Goal: Task Accomplishment & Management: Manage account settings

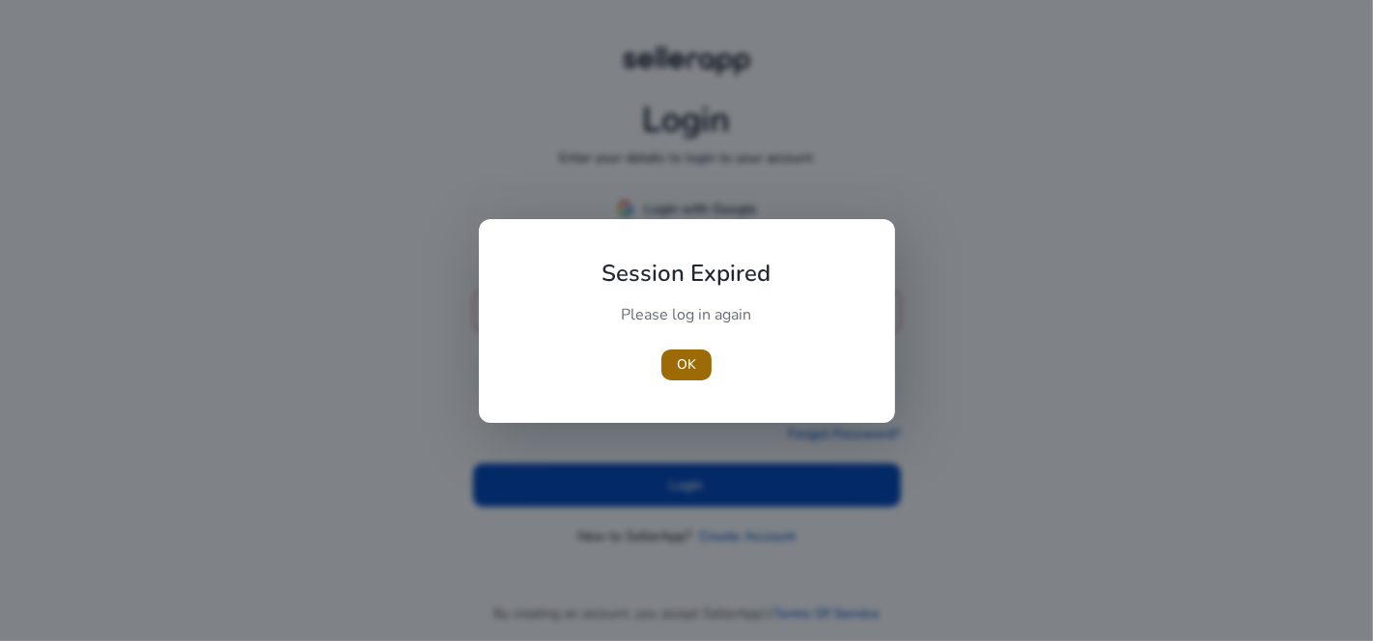
click at [689, 359] on span "OK" at bounding box center [686, 364] width 19 height 20
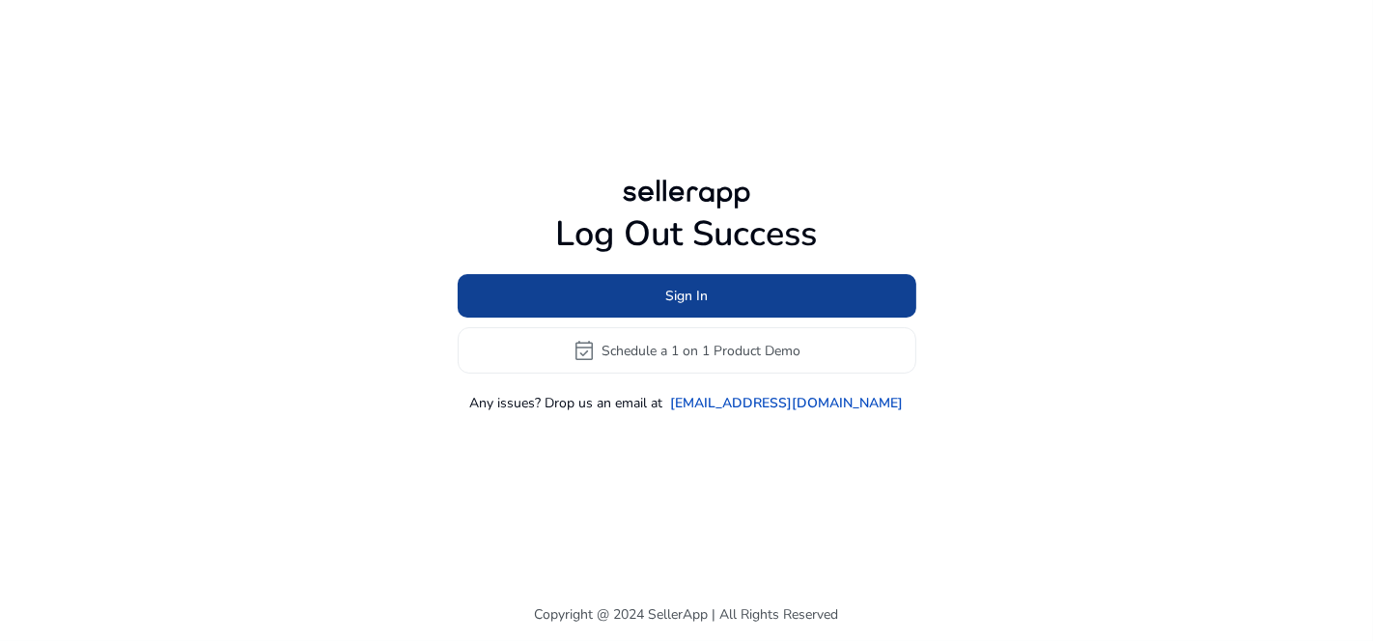
click at [808, 302] on span at bounding box center [687, 296] width 459 height 46
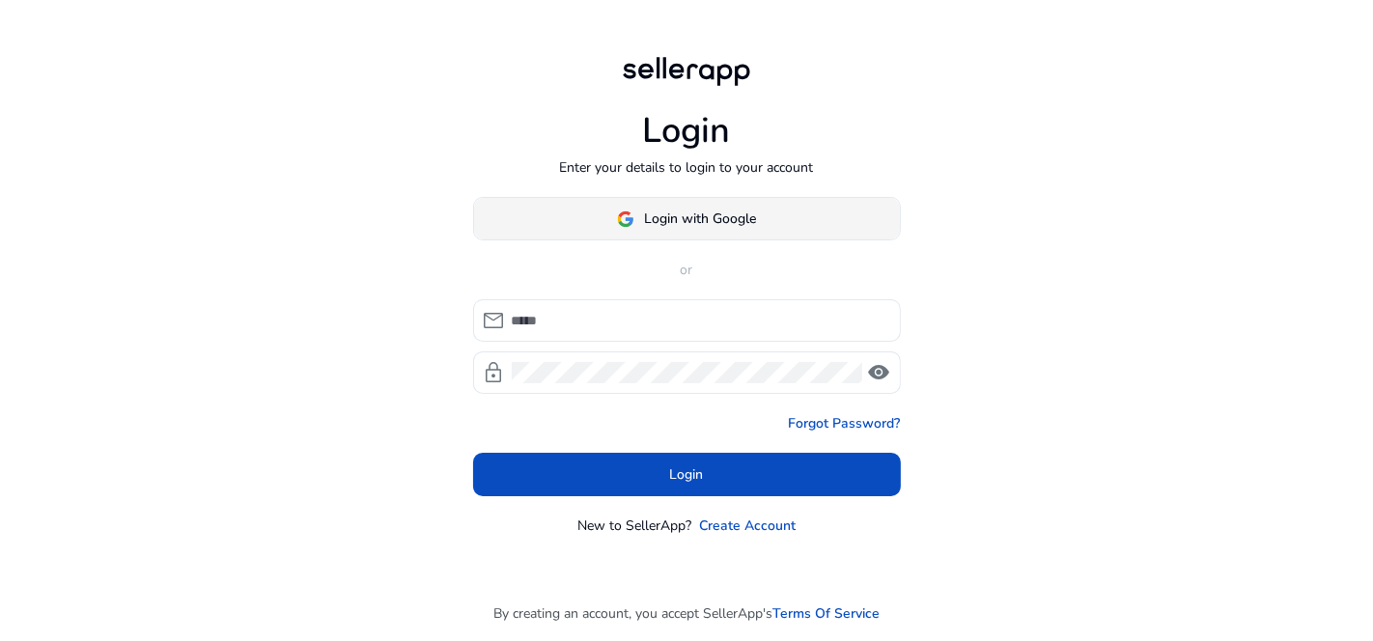
click at [703, 218] on span "Login with Google" at bounding box center [700, 219] width 112 height 20
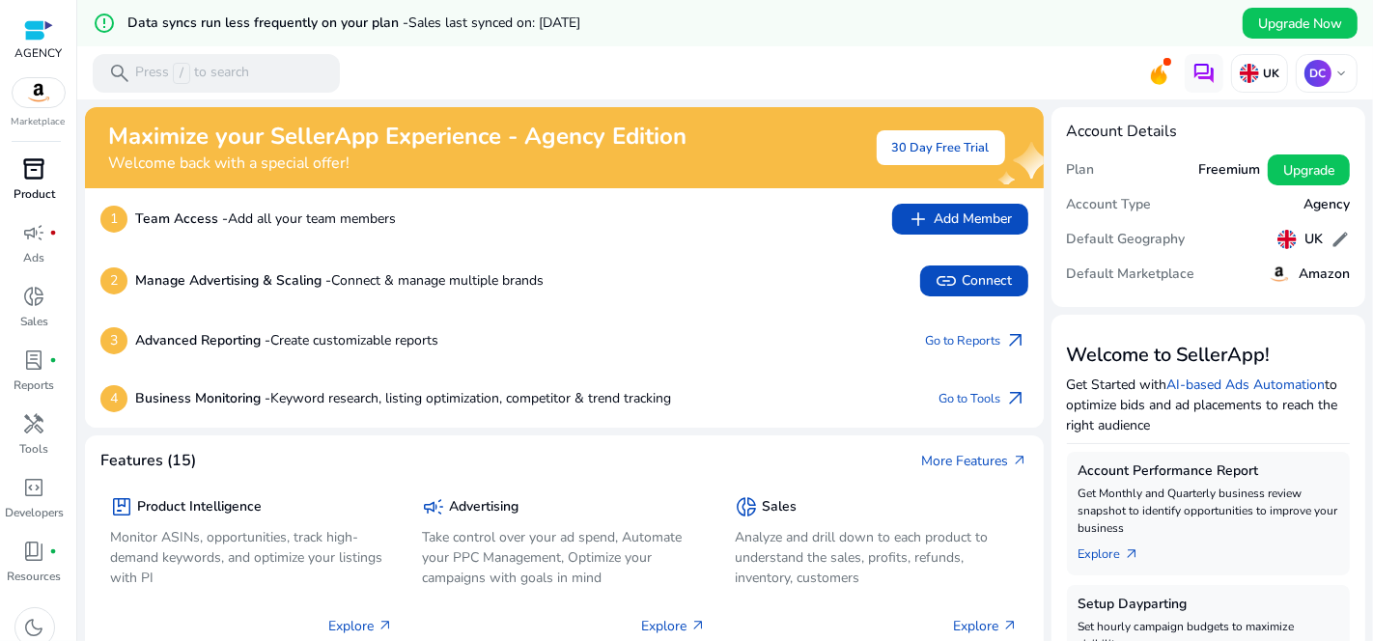
click at [30, 178] on body "We recommend switching to desktop view for the best experience. AGENCY Marketpl…" at bounding box center [686, 320] width 1373 height 641
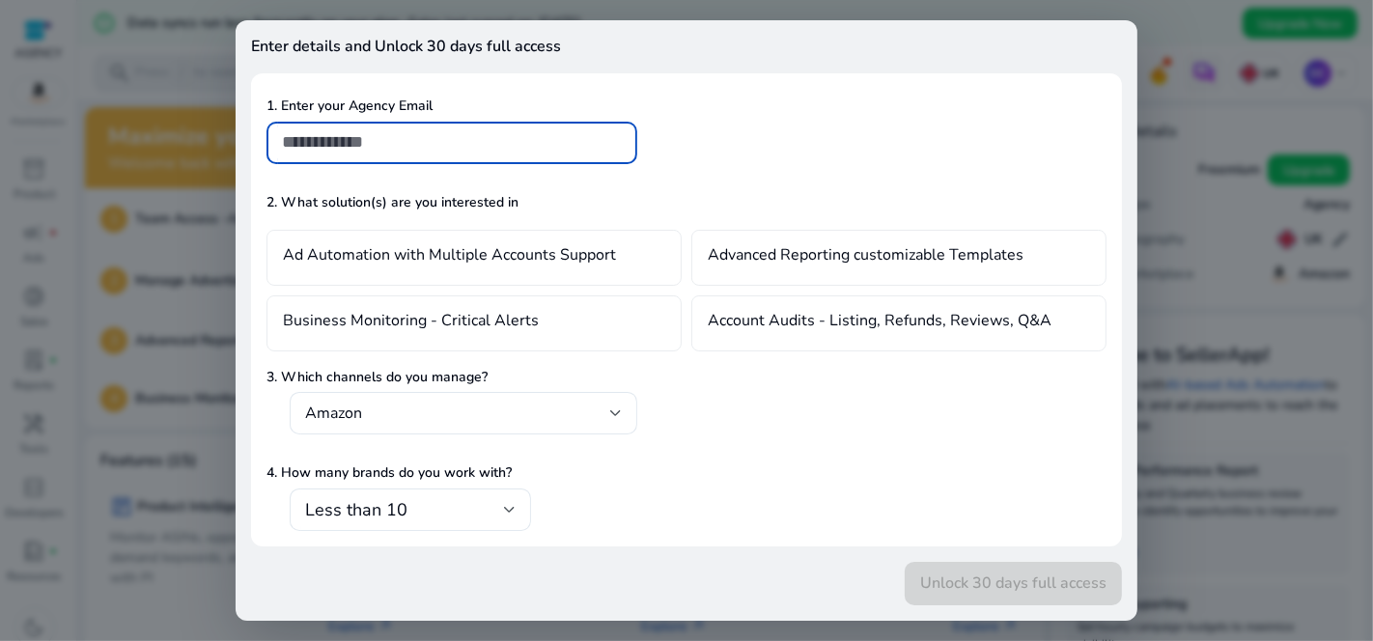
click at [151, 299] on div at bounding box center [686, 320] width 1373 height 641
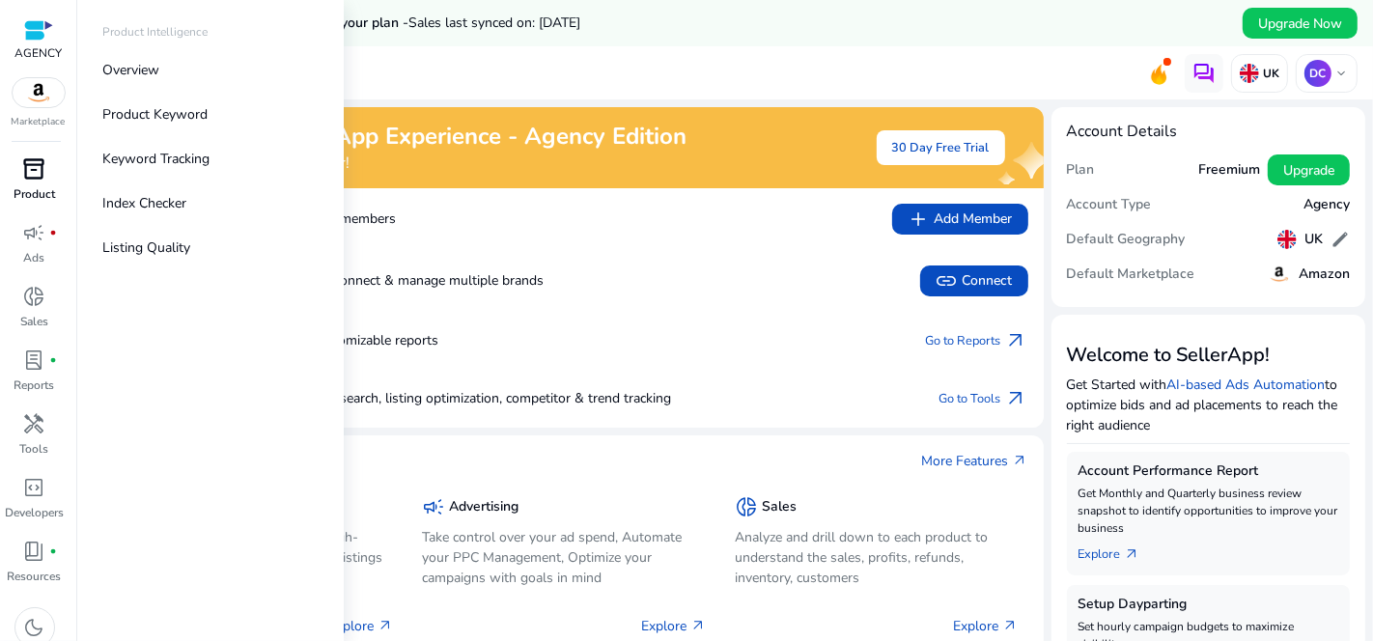
click at [40, 177] on span "inventory_2" at bounding box center [34, 168] width 23 height 23
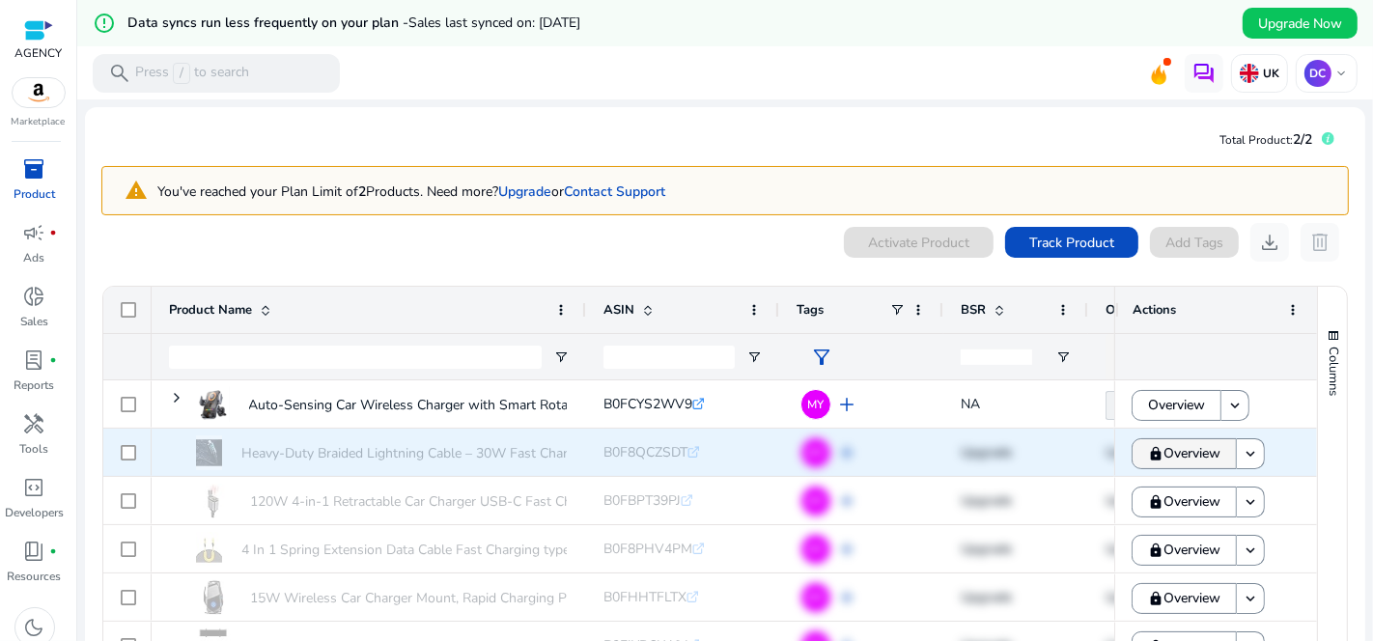
click at [1195, 459] on span "Overview" at bounding box center [1191, 453] width 57 height 40
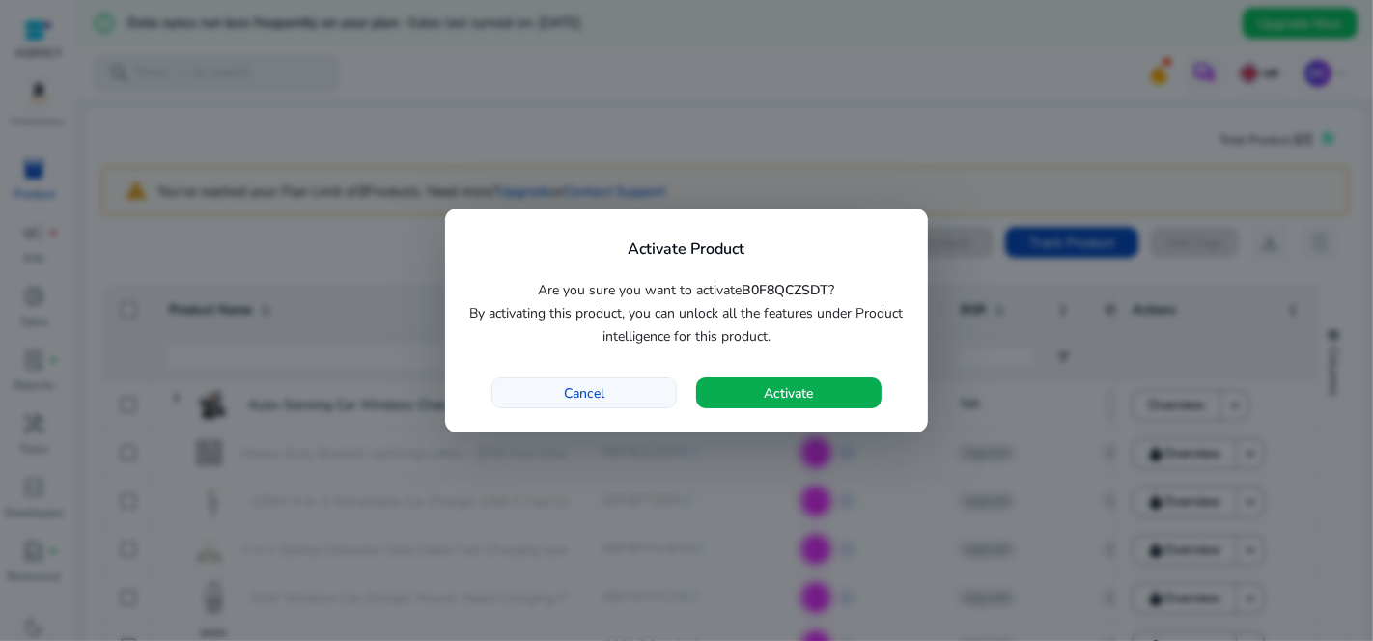
click at [618, 408] on span "button" at bounding box center [583, 393] width 183 height 46
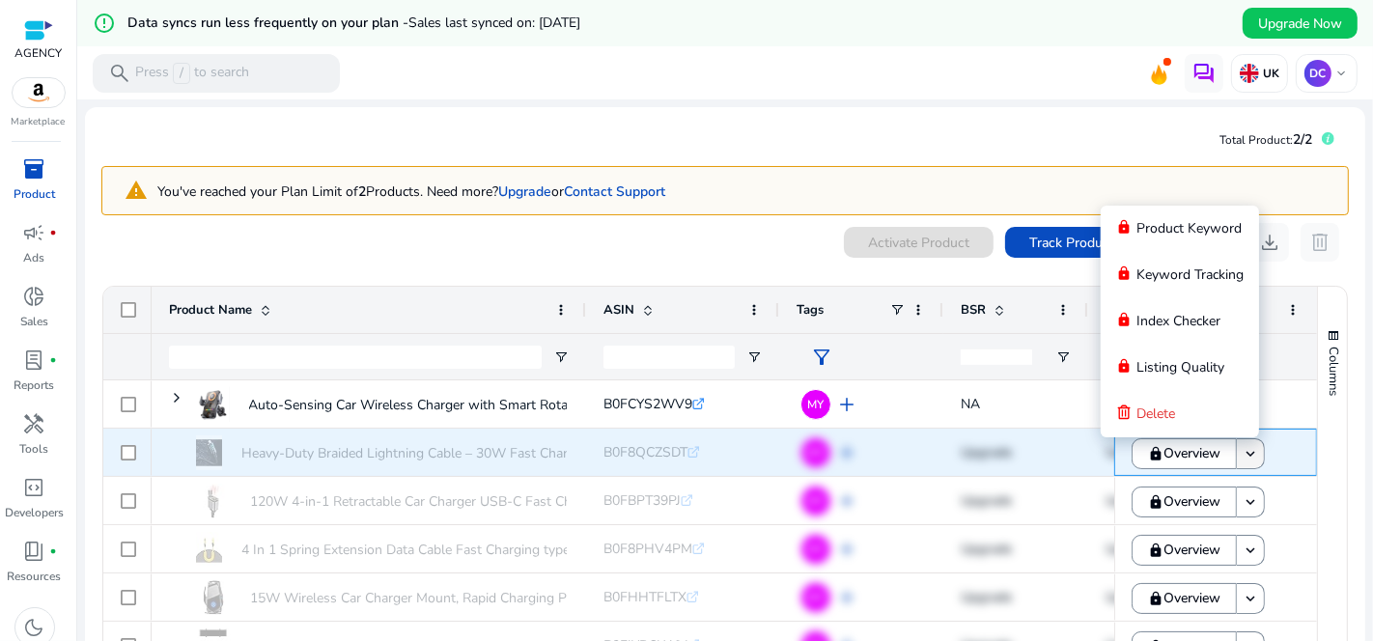
click at [1244, 451] on mat-icon "keyboard_arrow_down" at bounding box center [1249, 453] width 17 height 17
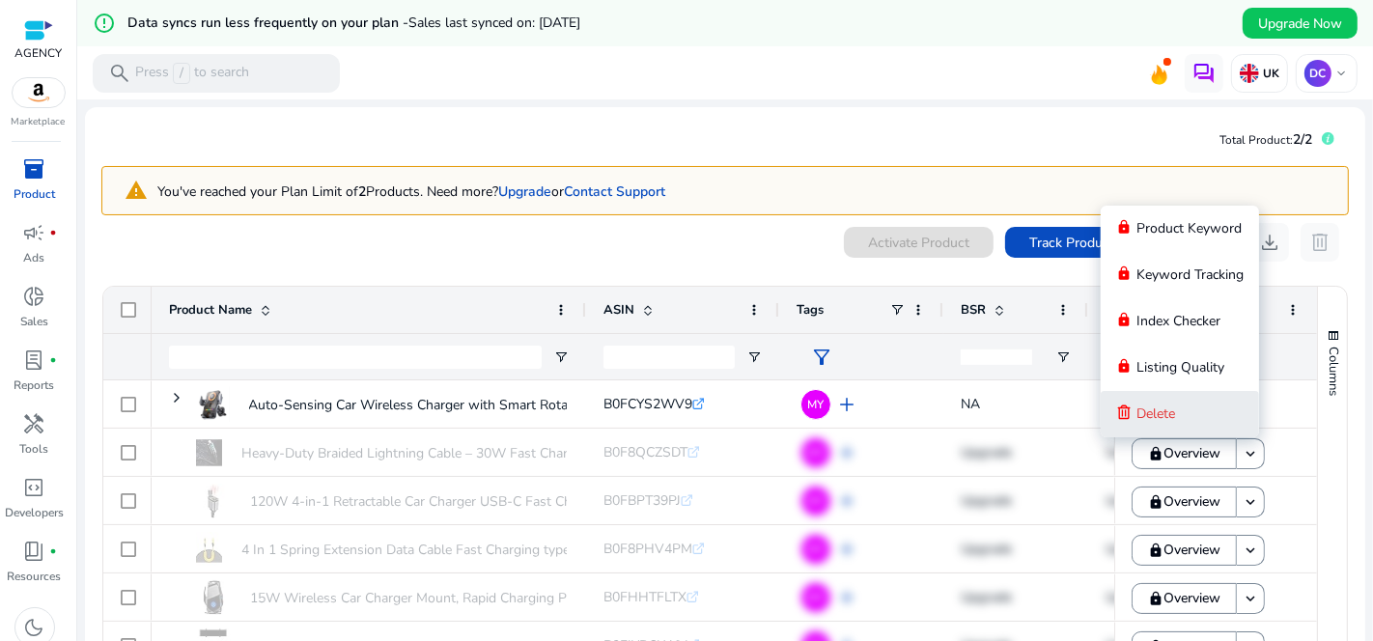
click at [1166, 426] on span "Delete" at bounding box center [1155, 414] width 39 height 39
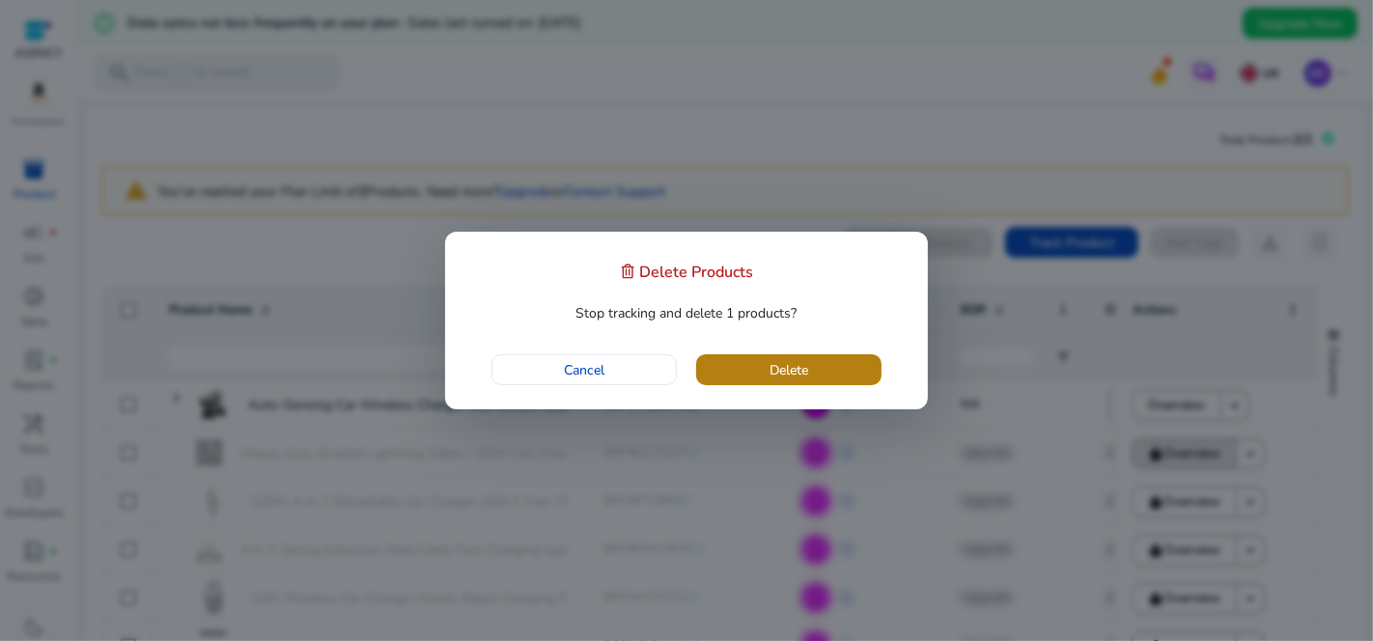
click at [839, 376] on span "button" at bounding box center [788, 370] width 185 height 46
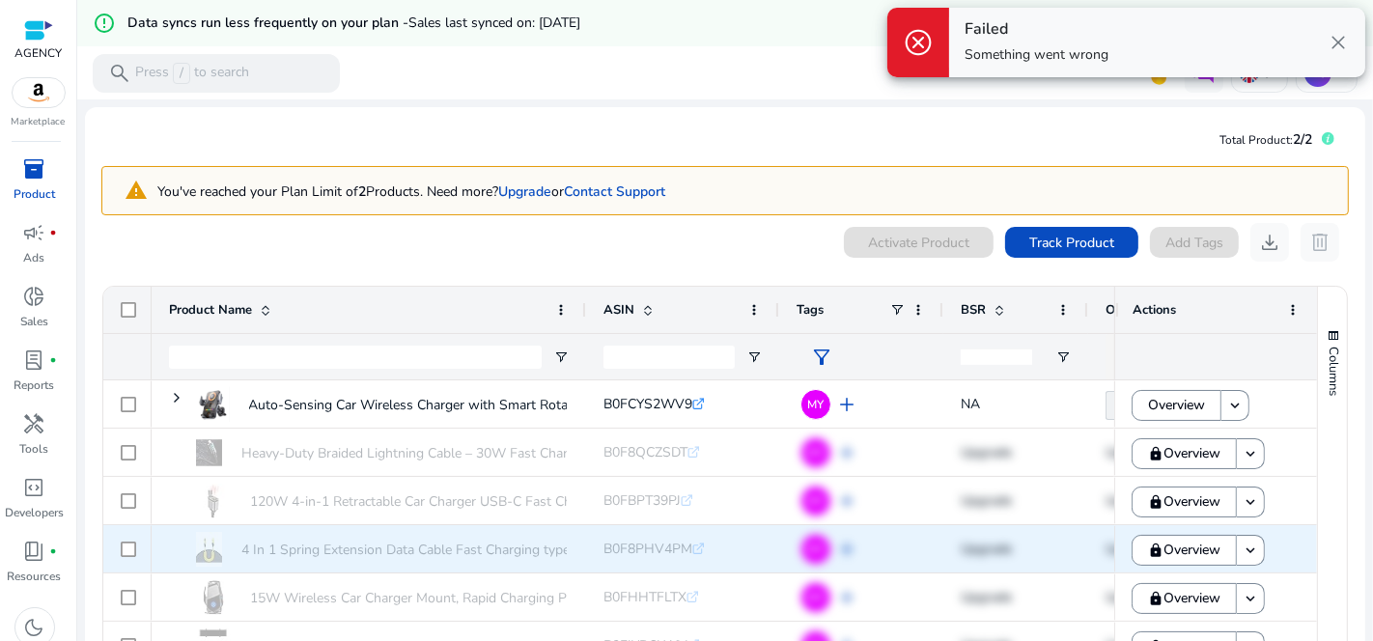
scroll to position [146, 0]
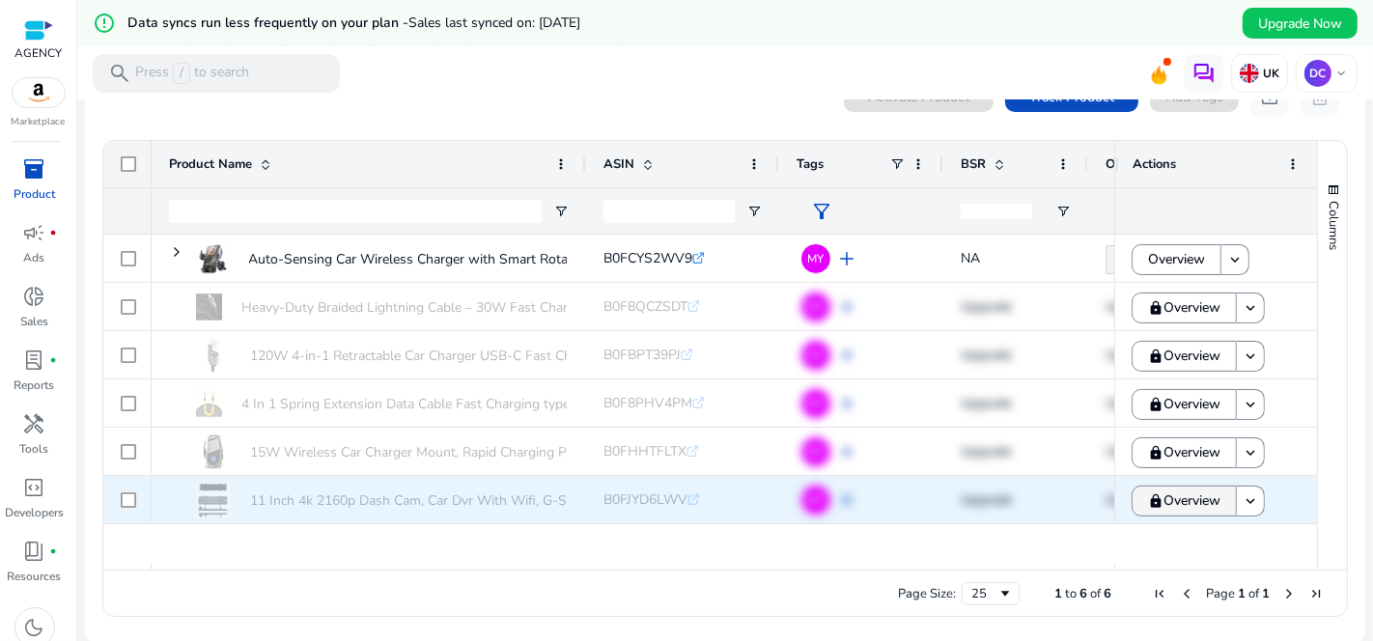
click at [1170, 506] on span "Overview" at bounding box center [1191, 501] width 57 height 40
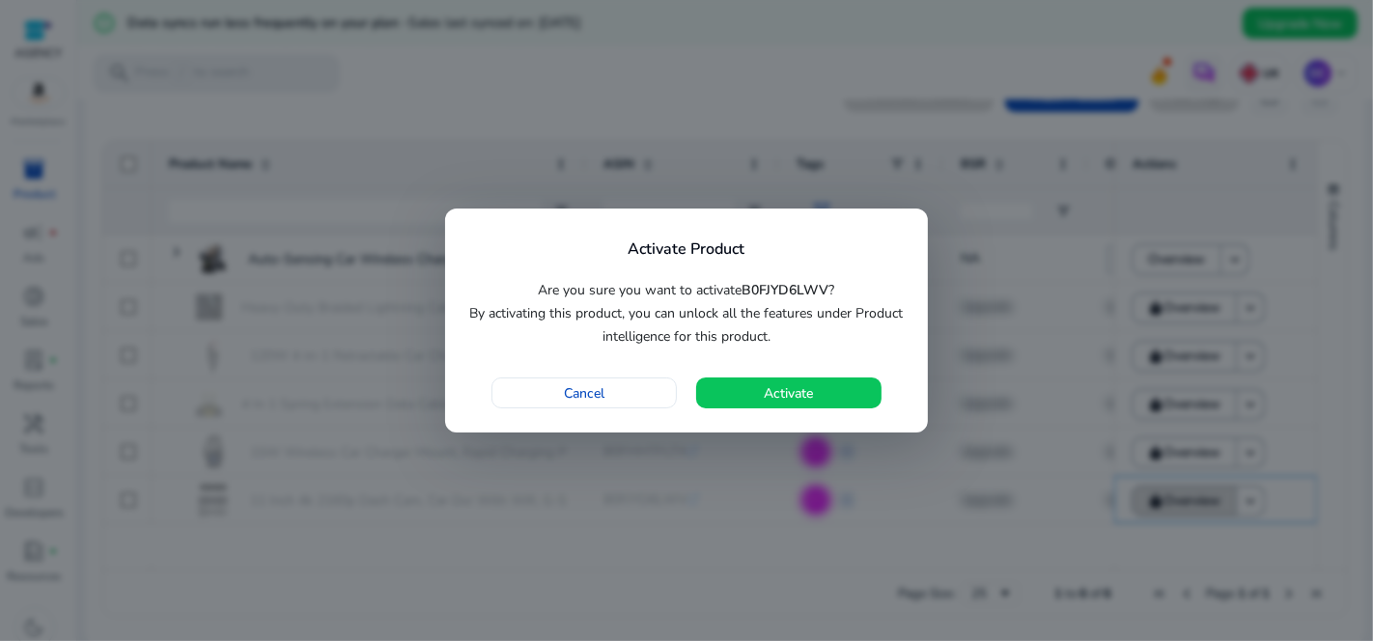
scroll to position [0, 0]
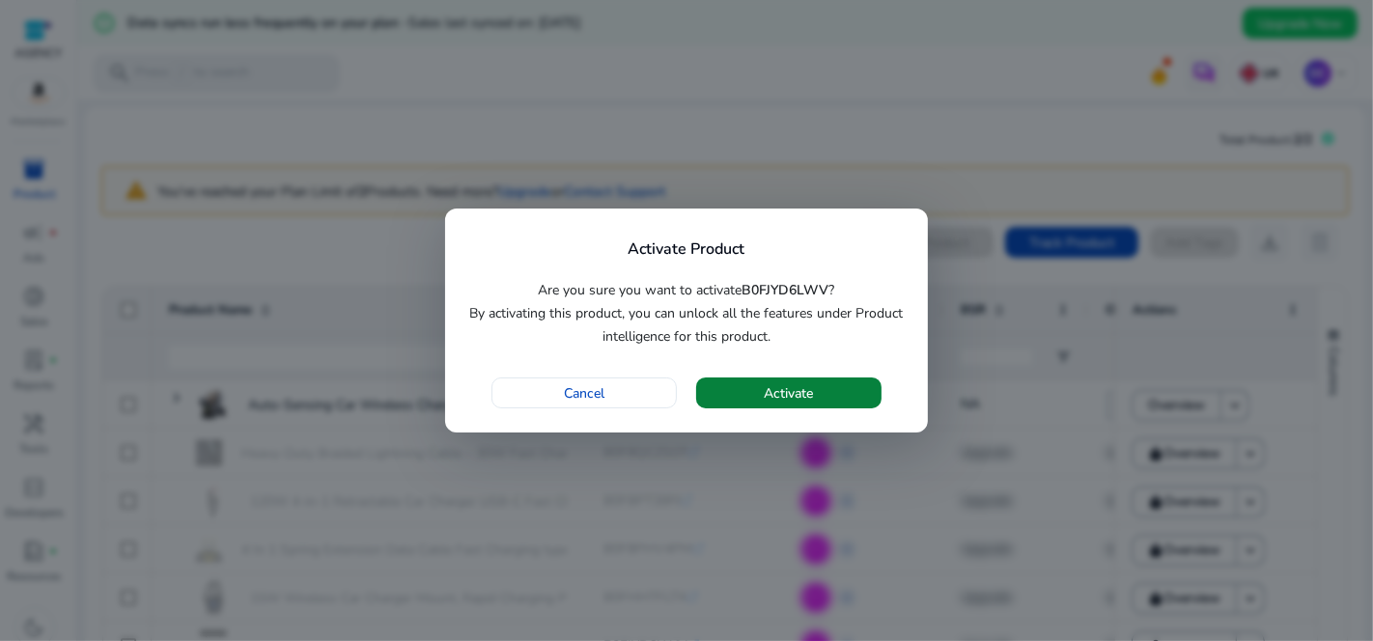
click at [776, 391] on span "Activate" at bounding box center [789, 393] width 49 height 20
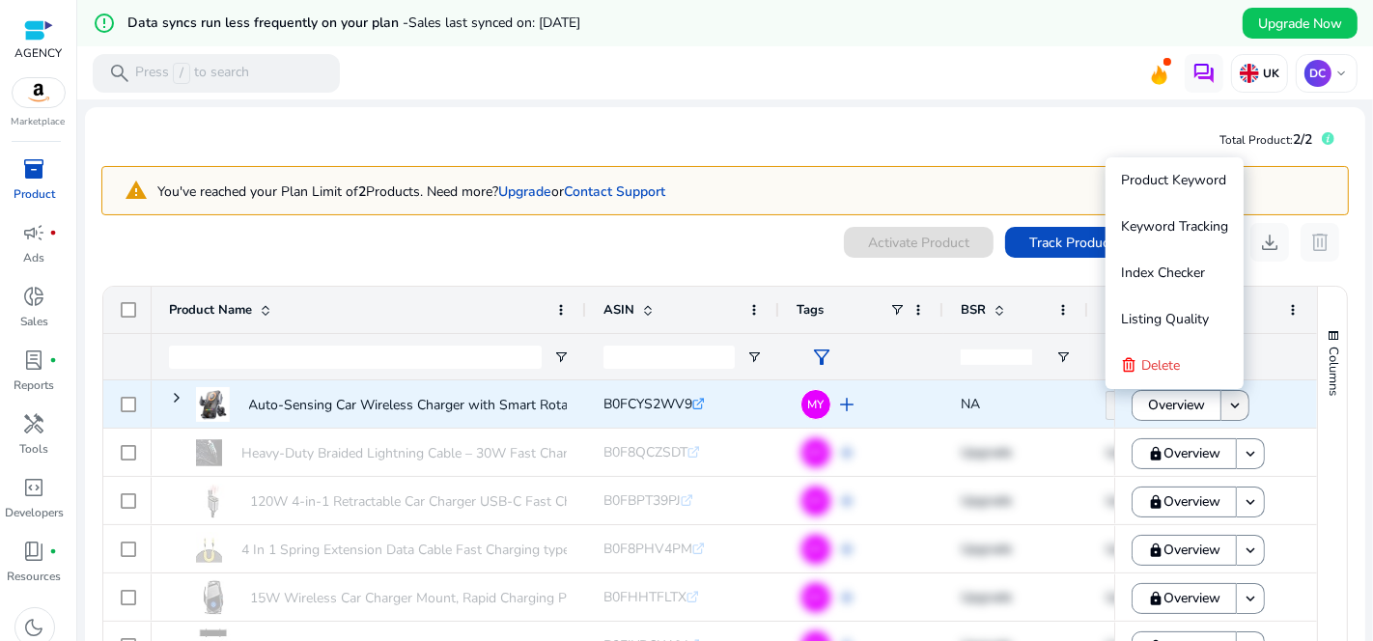
click at [1227, 405] on mat-icon "keyboard_arrow_down" at bounding box center [1234, 405] width 17 height 17
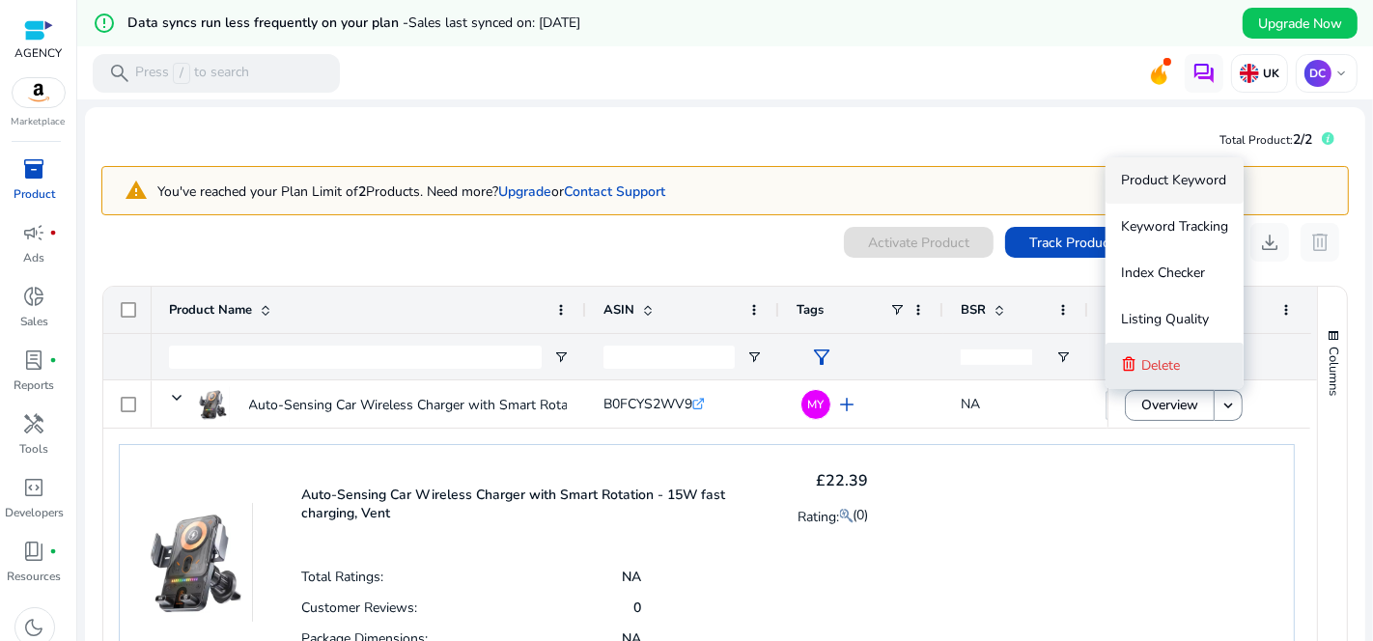
click at [1194, 374] on button "Delete" at bounding box center [1174, 366] width 138 height 46
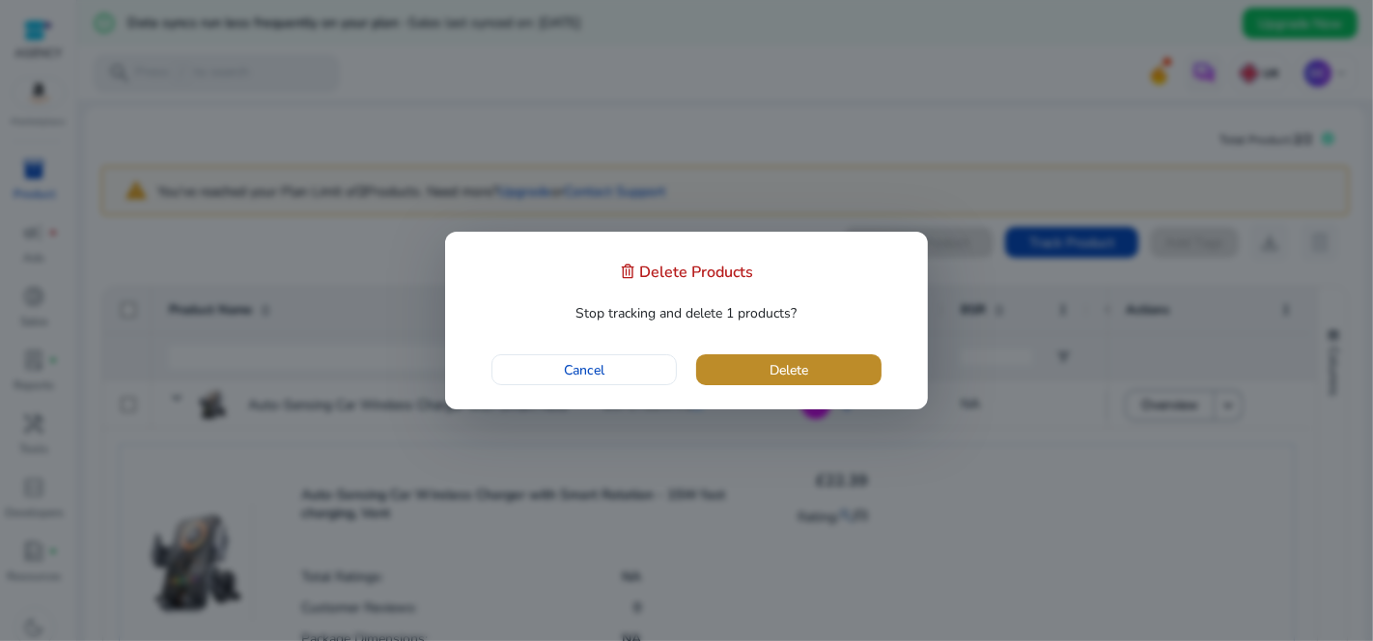
click at [821, 364] on span "button" at bounding box center [788, 370] width 185 height 46
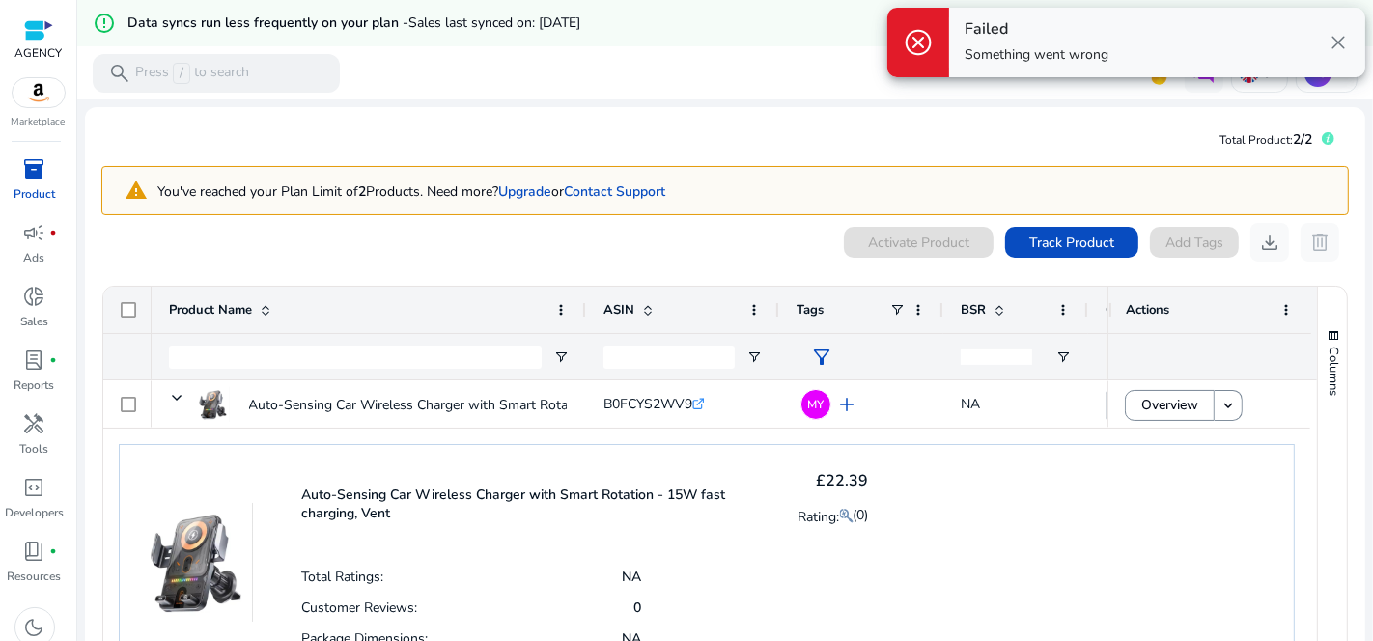
click at [1340, 42] on span "close" at bounding box center [1337, 42] width 23 height 23
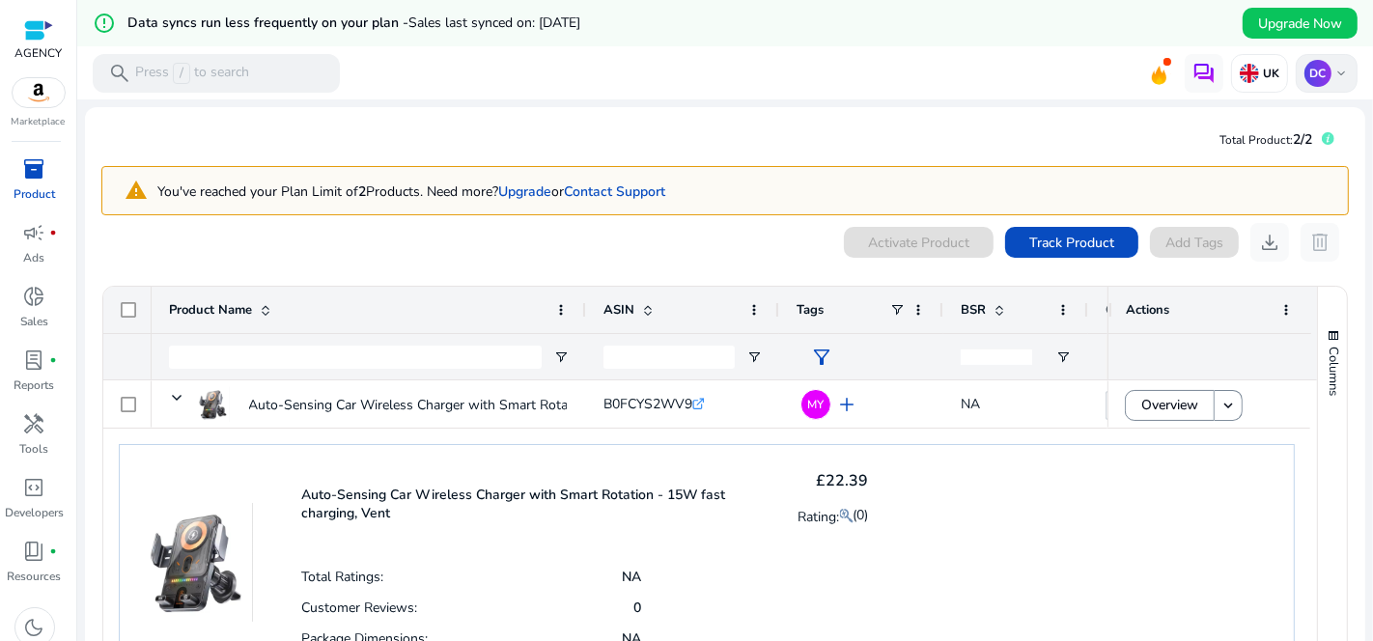
click at [1310, 75] on p "DC" at bounding box center [1317, 73] width 27 height 27
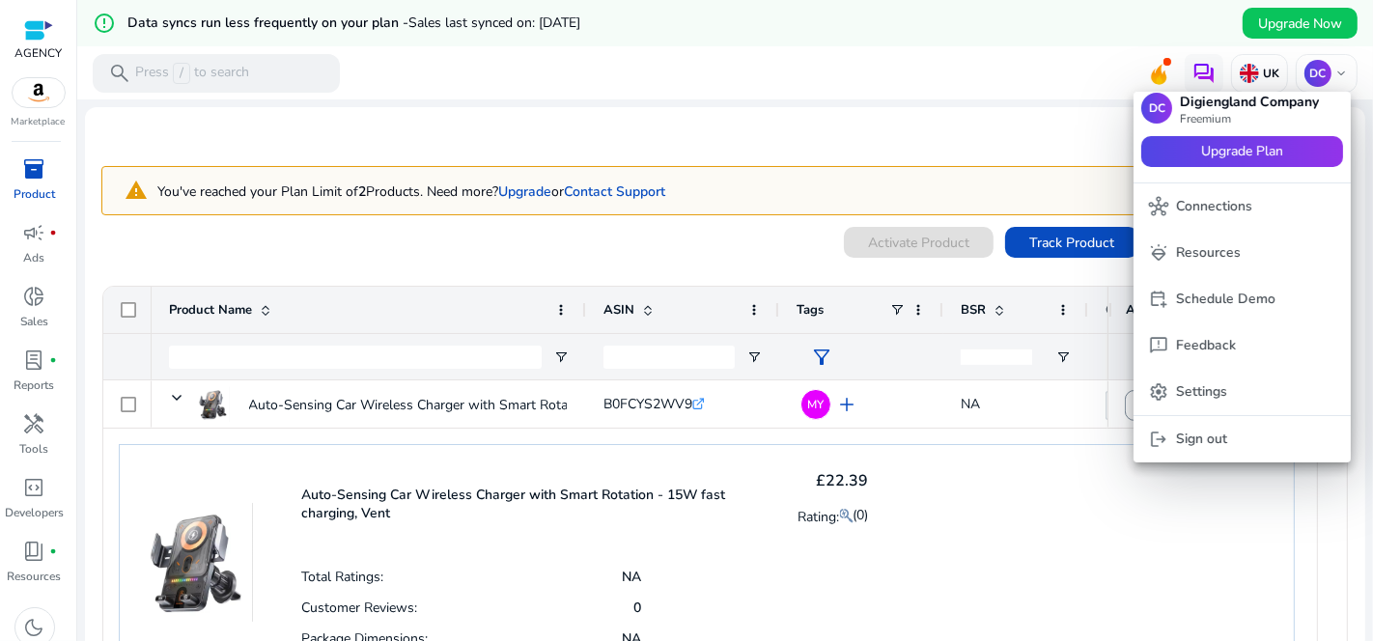
click at [902, 106] on div at bounding box center [686, 320] width 1373 height 641
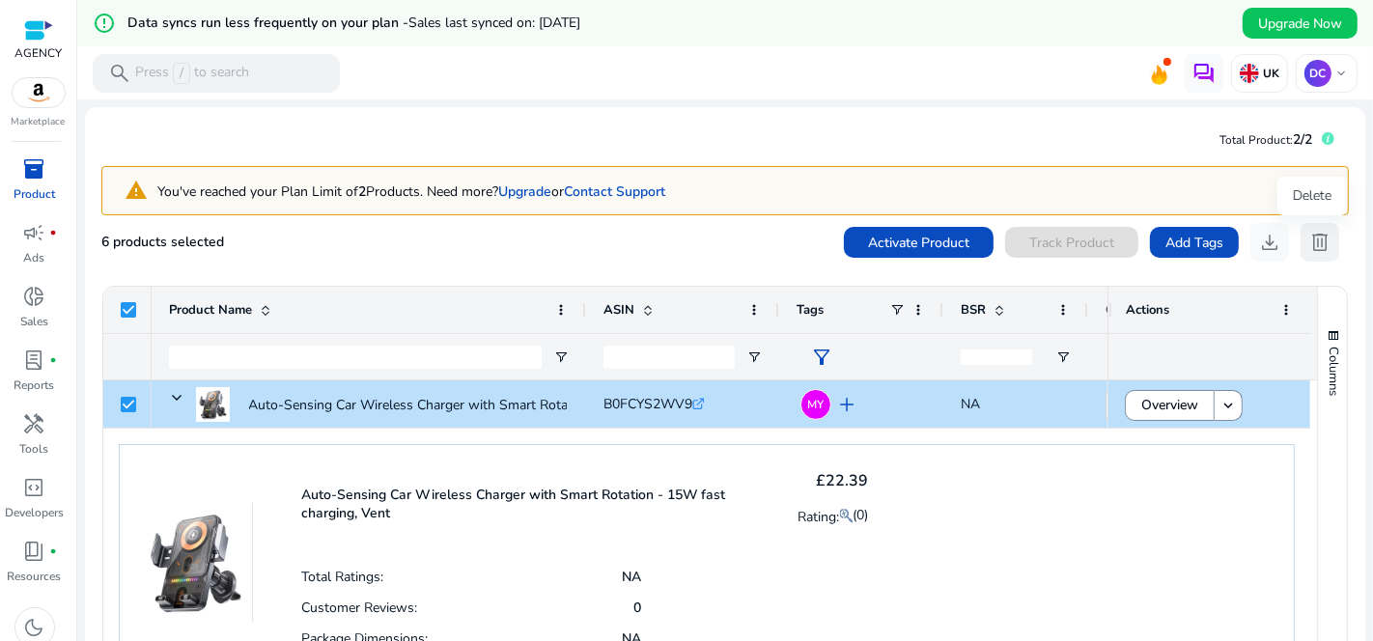
click at [1308, 249] on span "delete" at bounding box center [1319, 242] width 23 height 23
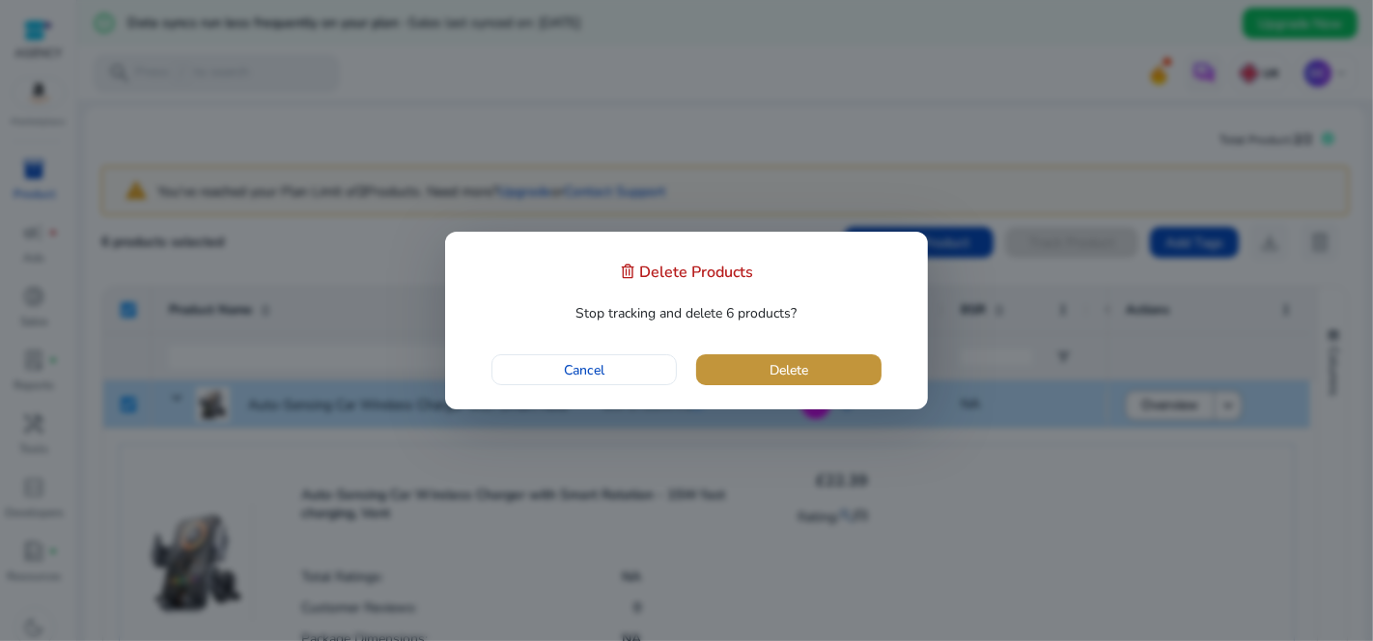
click at [851, 367] on span "button" at bounding box center [788, 370] width 185 height 46
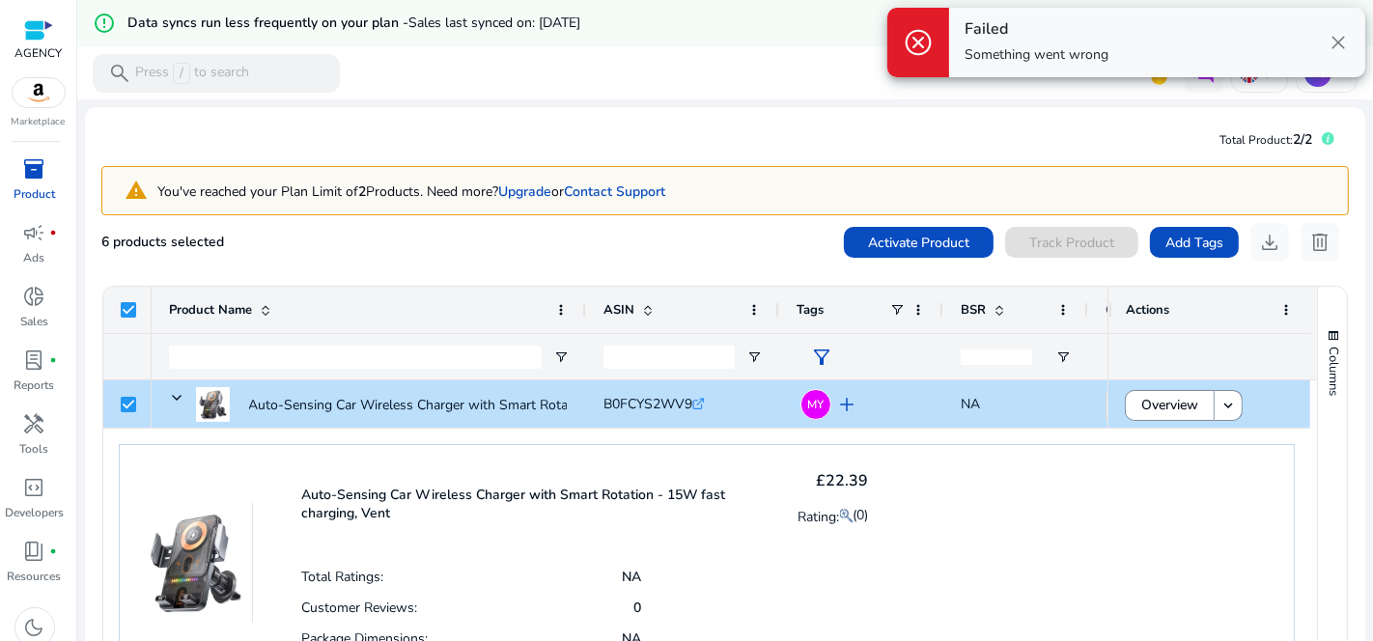
click at [1337, 43] on span "close" at bounding box center [1337, 42] width 23 height 23
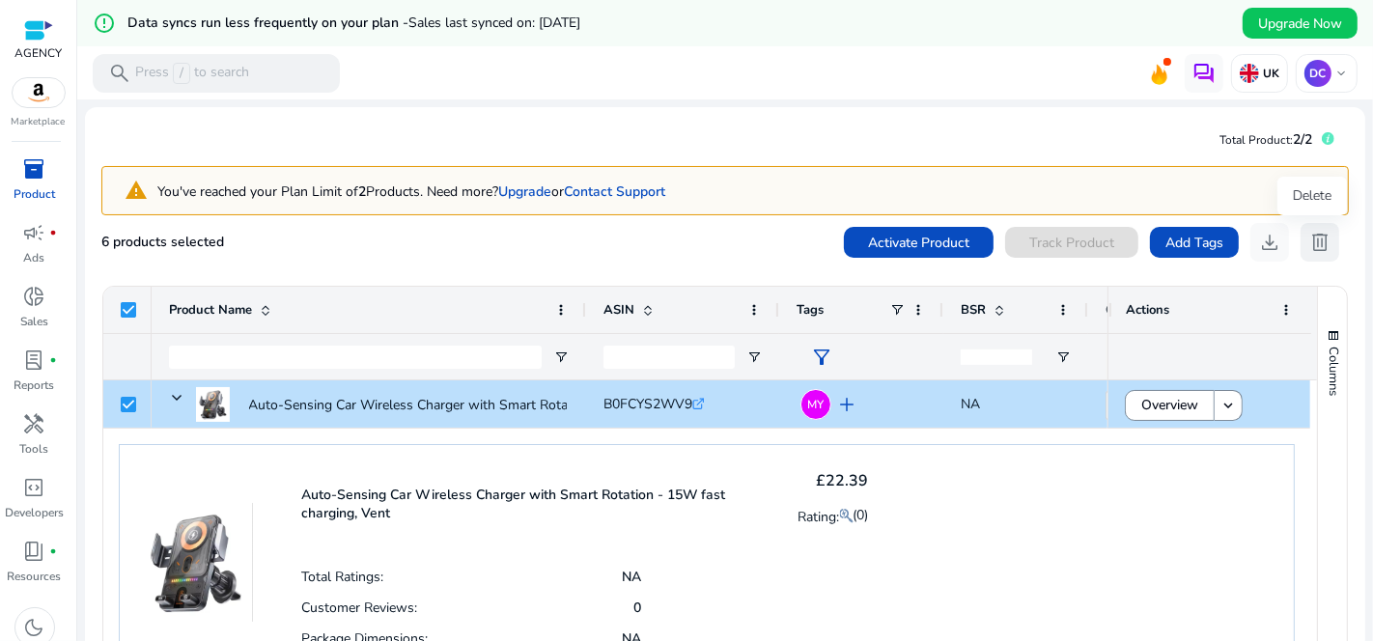
click at [1311, 239] on span "delete" at bounding box center [1319, 242] width 23 height 23
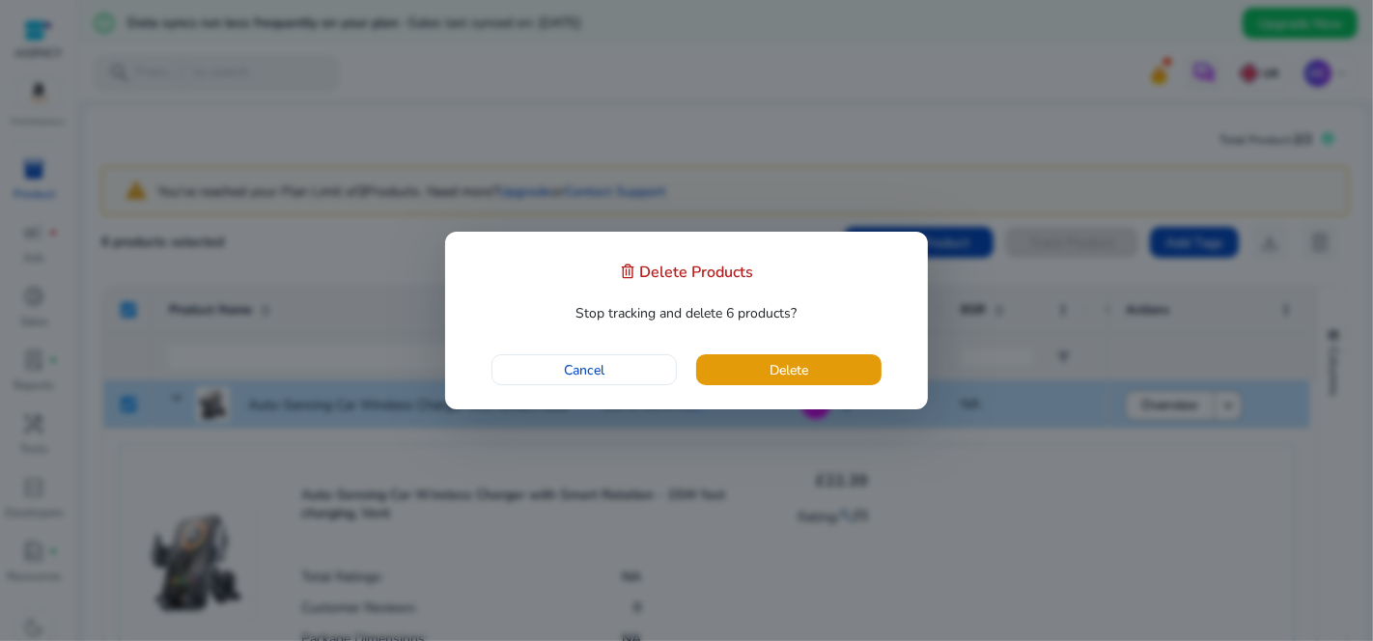
click at [891, 364] on div "Cancel Delete" at bounding box center [686, 369] width 434 height 31
click at [853, 373] on span "button" at bounding box center [788, 370] width 185 height 46
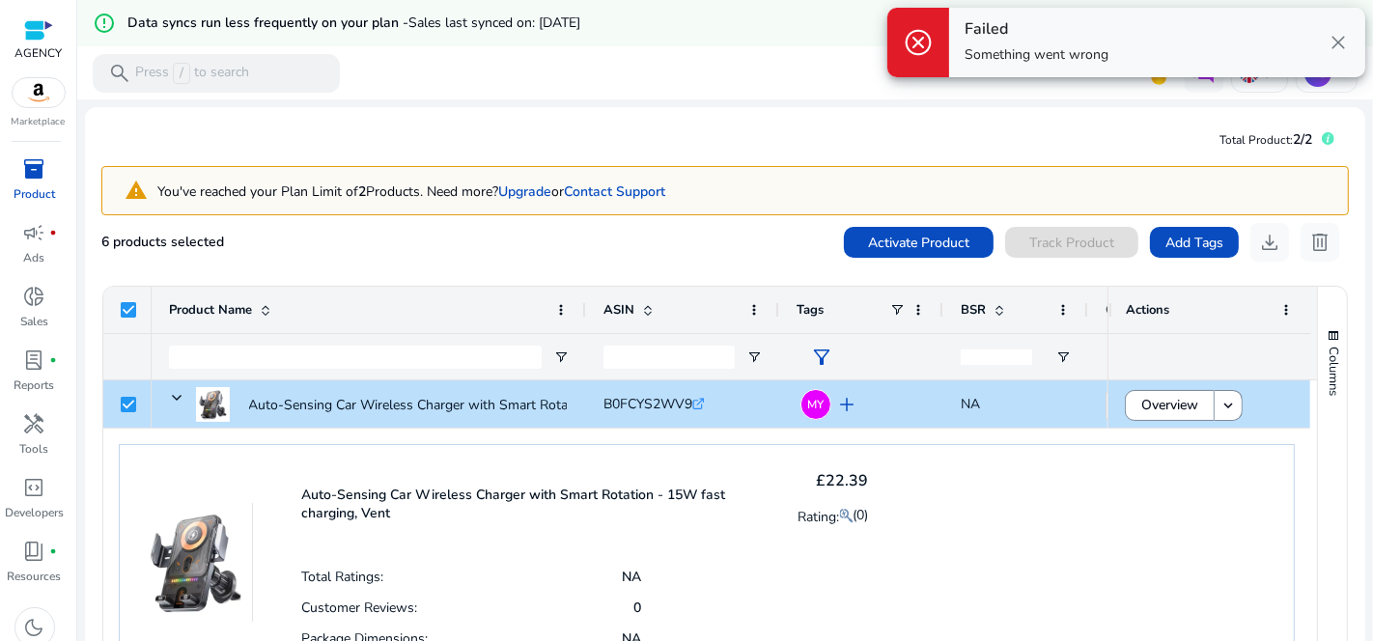
click at [432, 500] on p "Auto-Sensing Car Wireless Charger with Smart Rotation - 15W fast charging, Vent" at bounding box center [537, 504] width 473 height 37
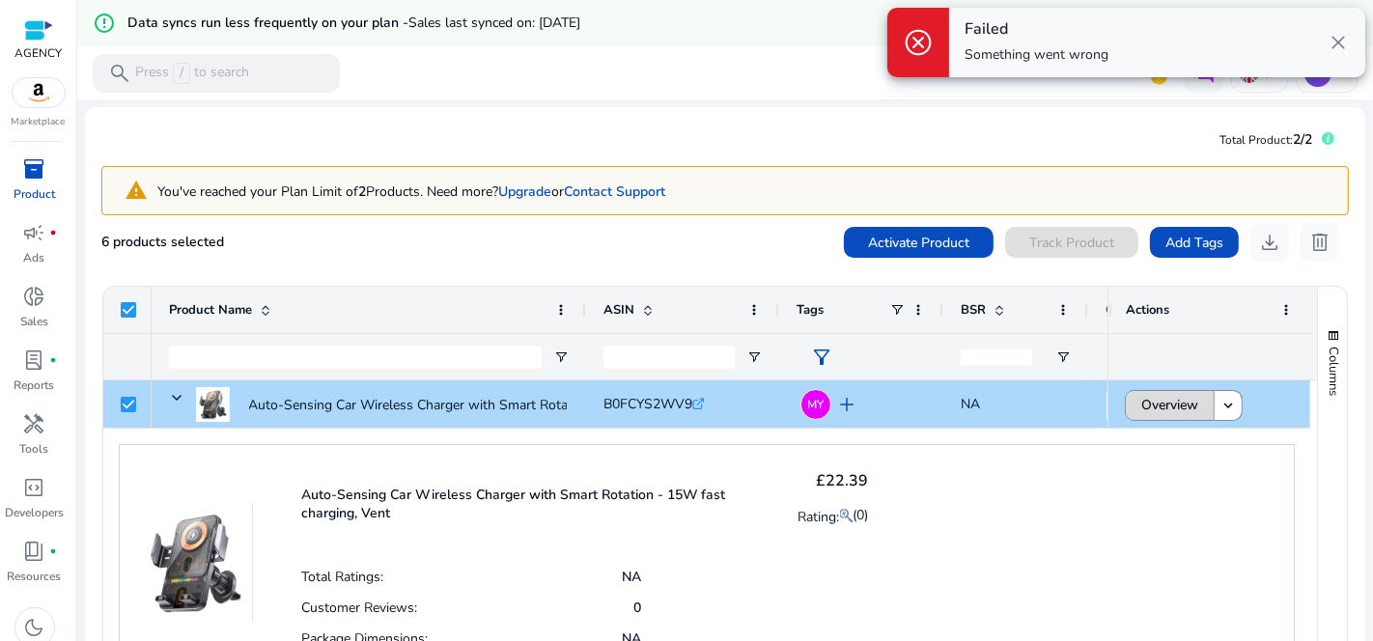
click at [1133, 408] on span at bounding box center [1170, 405] width 88 height 46
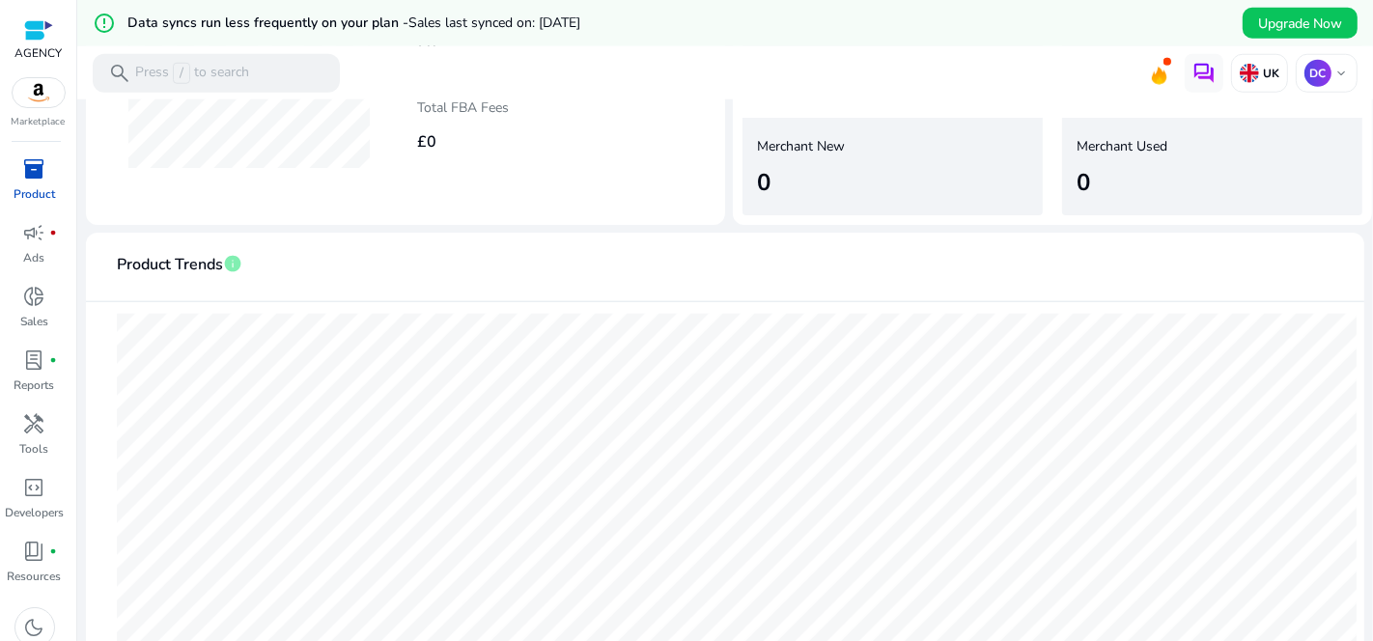
scroll to position [1634, 0]
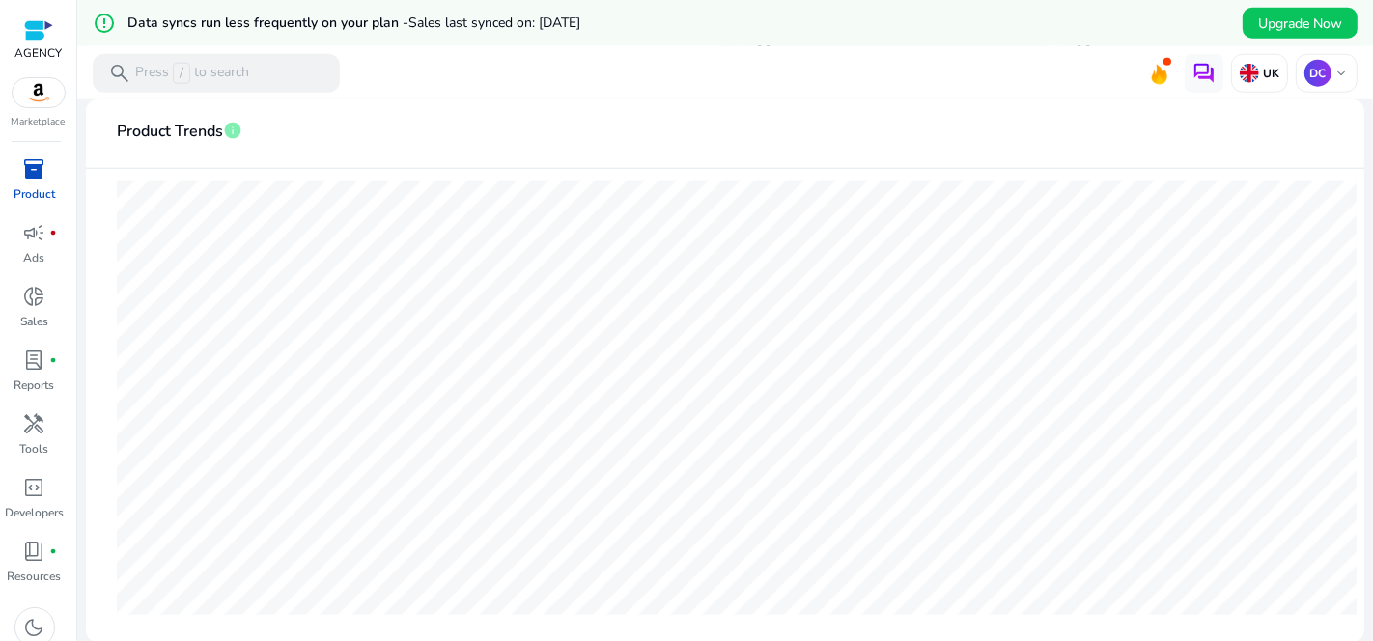
click at [811, 116] on mat-card-header "Product Trends info" at bounding box center [724, 142] width 1247 height 54
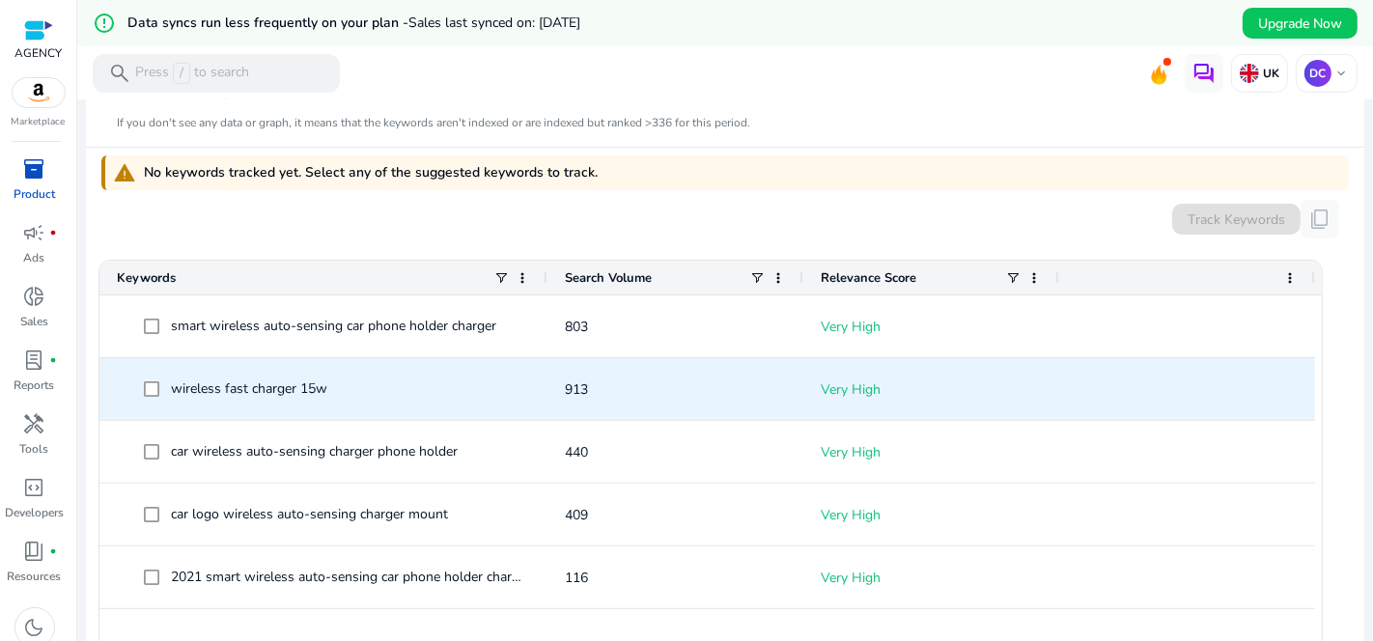
scroll to position [536, 0]
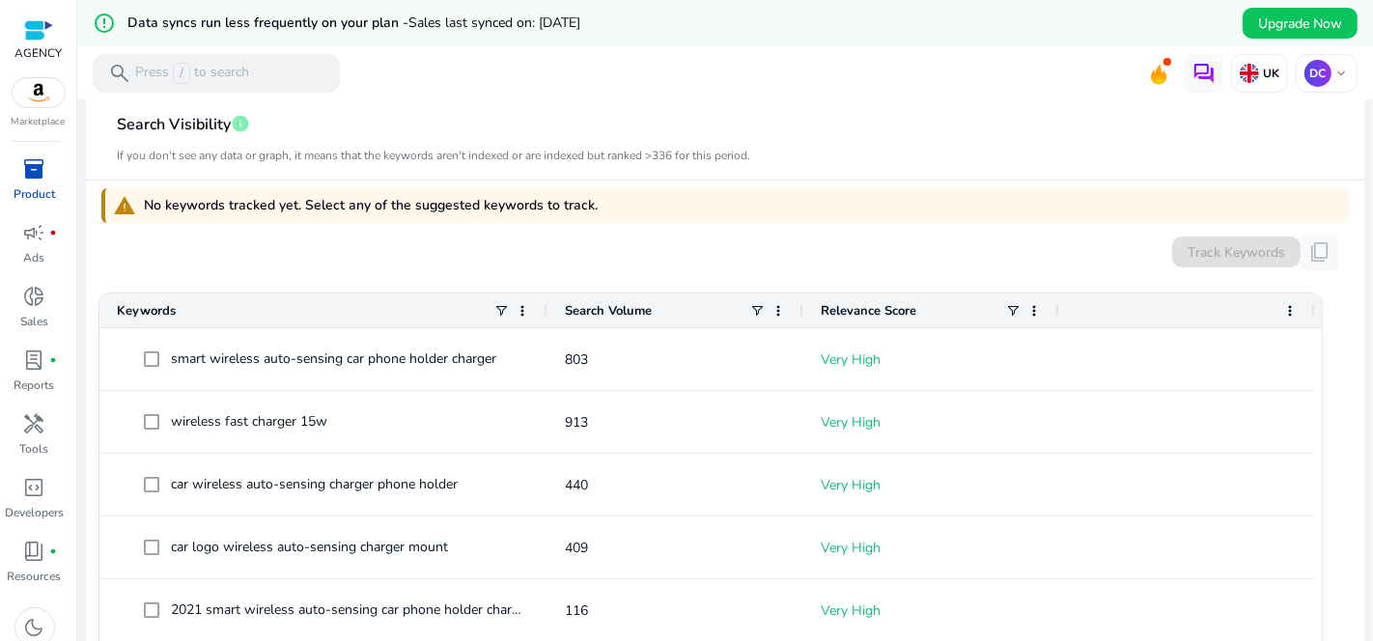
click at [548, 267] on div "Track Keywords content_copy" at bounding box center [724, 252] width 1247 height 39
drag, startPoint x: 143, startPoint y: 204, endPoint x: 599, endPoint y: 203, distance: 456.6
click at [599, 203] on div "warning No keywords tracked yet. Select any of the suggested keywords to track." at bounding box center [724, 205] width 1247 height 35
click at [753, 237] on div "Track Keywords content_copy" at bounding box center [724, 252] width 1247 height 39
click at [711, 252] on div "Track Keywords content_copy" at bounding box center [724, 252] width 1247 height 39
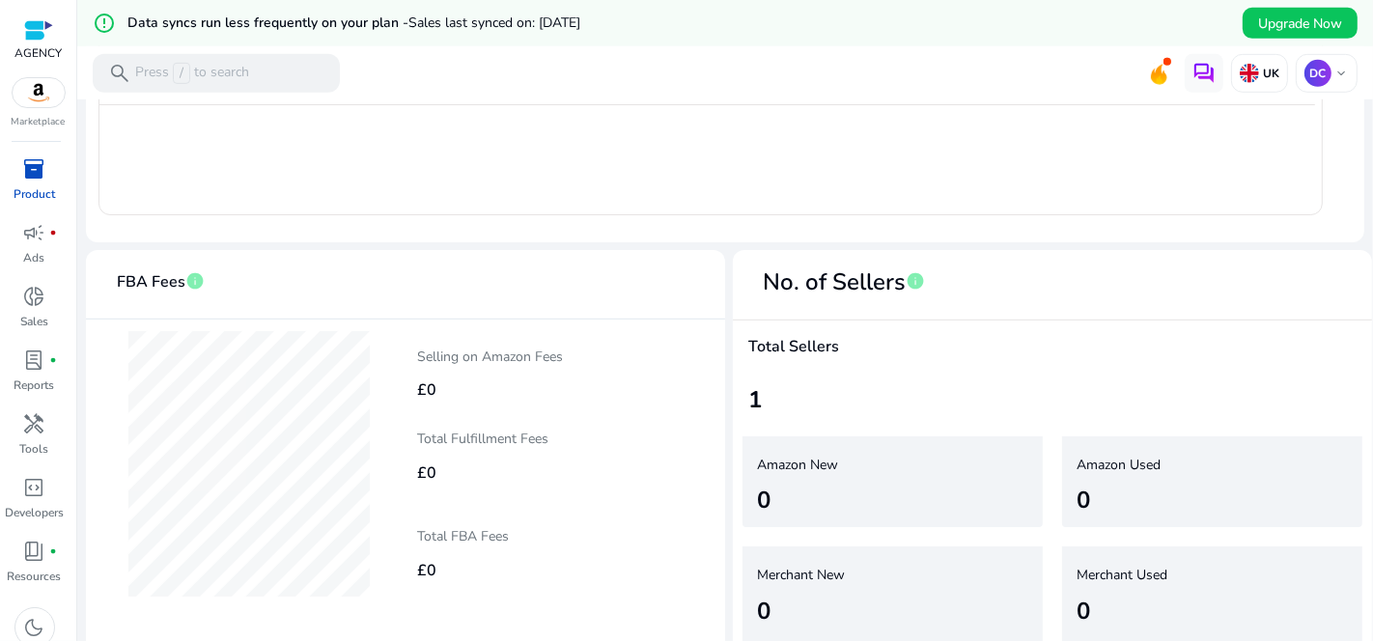
scroll to position [1634, 0]
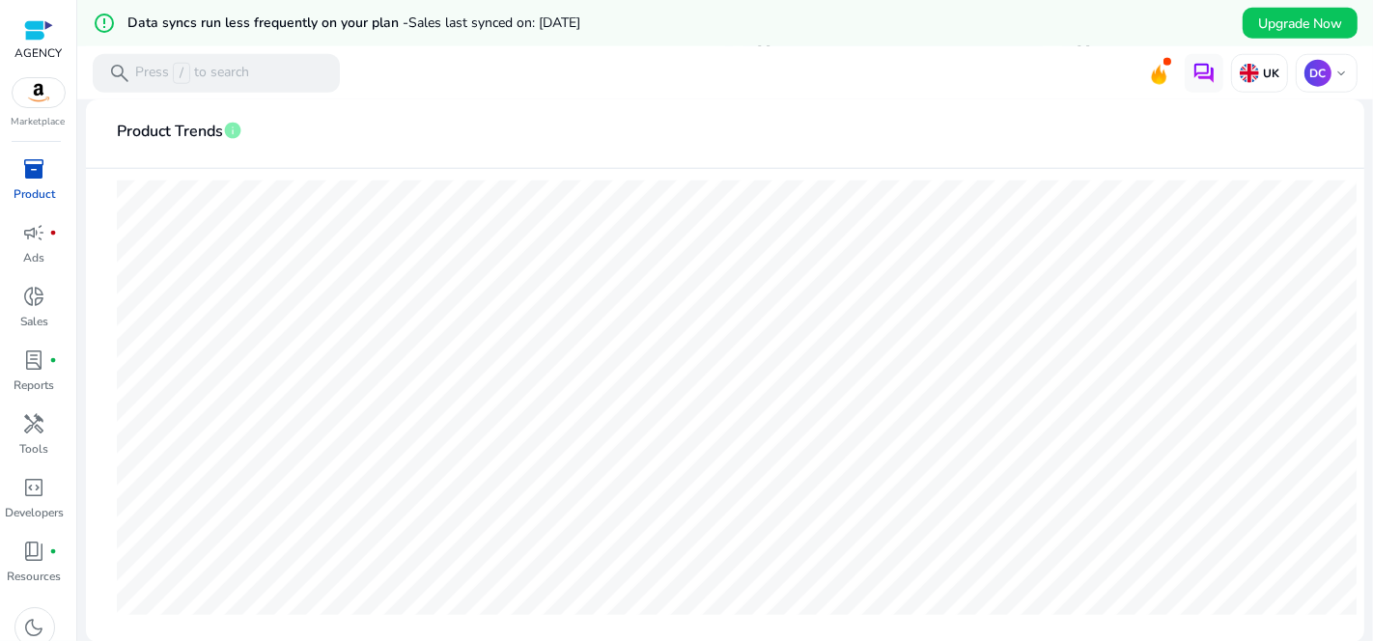
click at [39, 177] on span "inventory_2" at bounding box center [34, 168] width 23 height 23
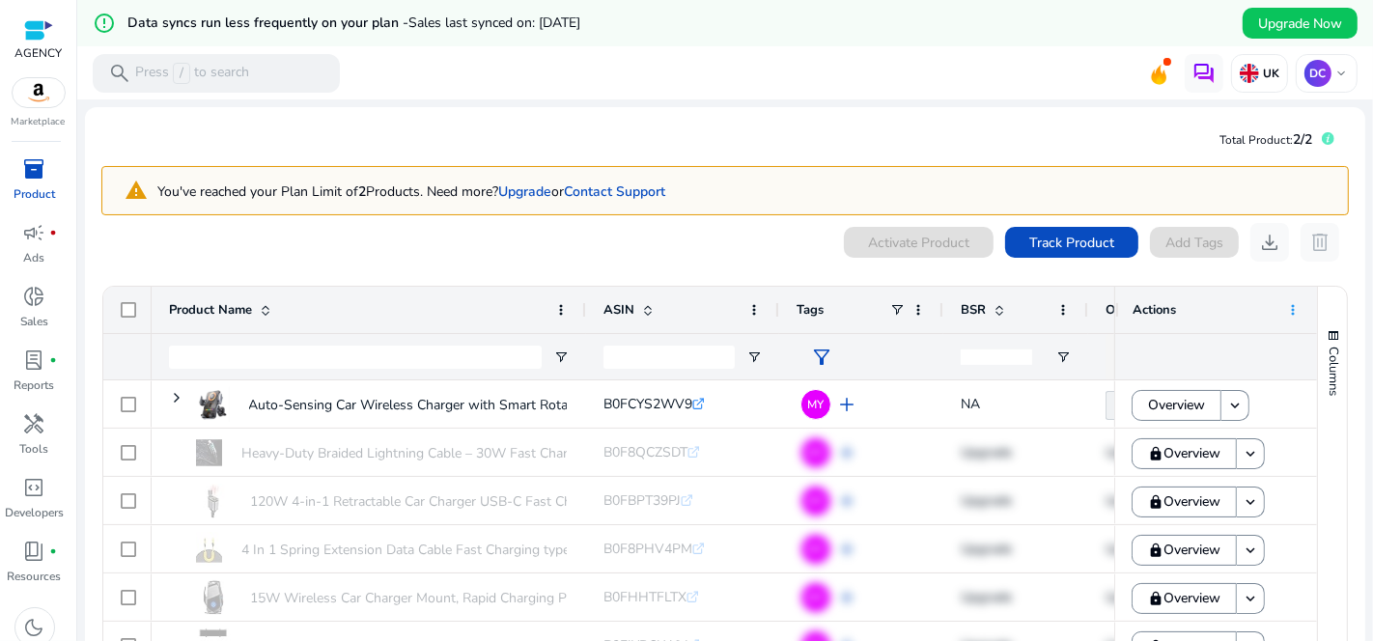
click at [1285, 310] on span at bounding box center [1292, 309] width 15 height 15
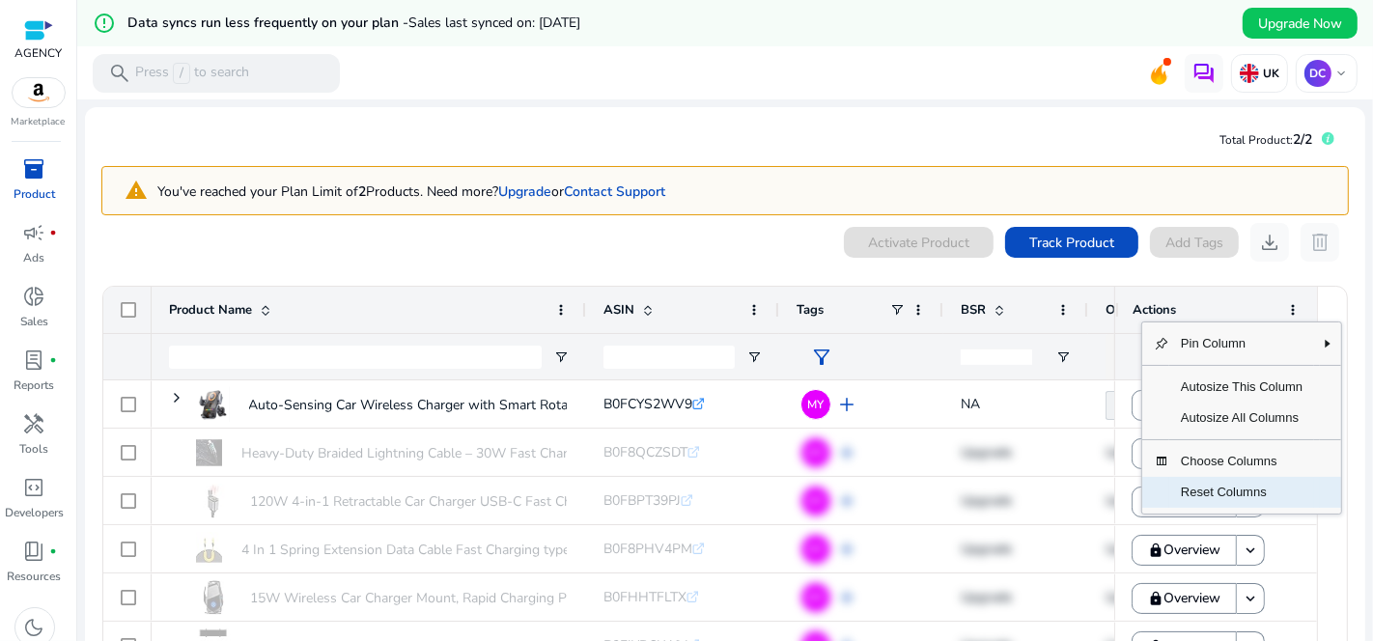
click at [1240, 496] on span "Reset Columns" at bounding box center [1241, 492] width 145 height 31
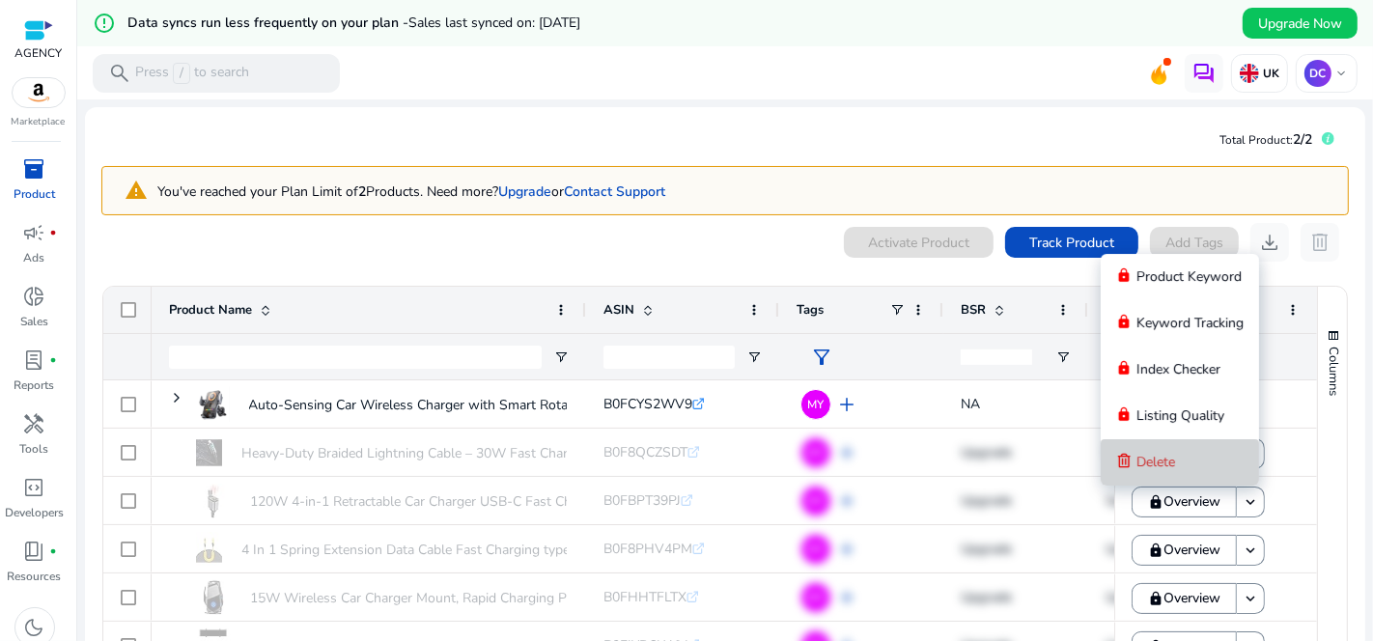
click at [1155, 464] on span "Delete" at bounding box center [1155, 462] width 39 height 18
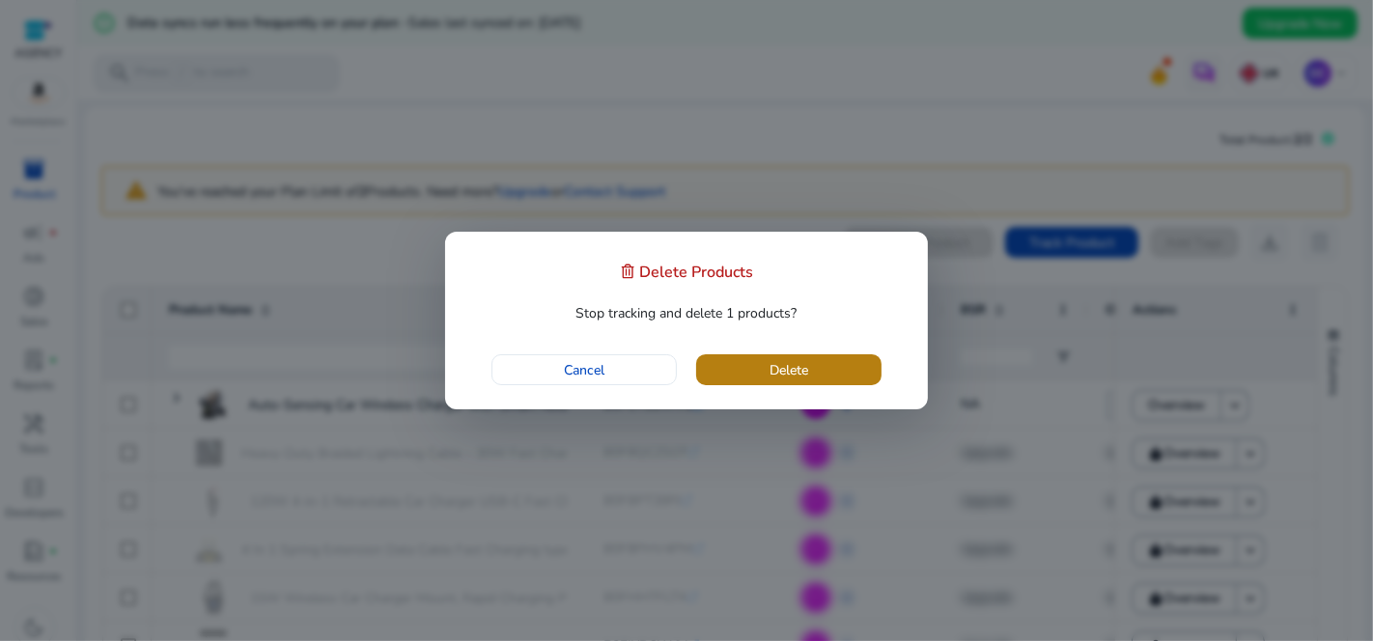
click at [819, 371] on span "button" at bounding box center [788, 370] width 185 height 46
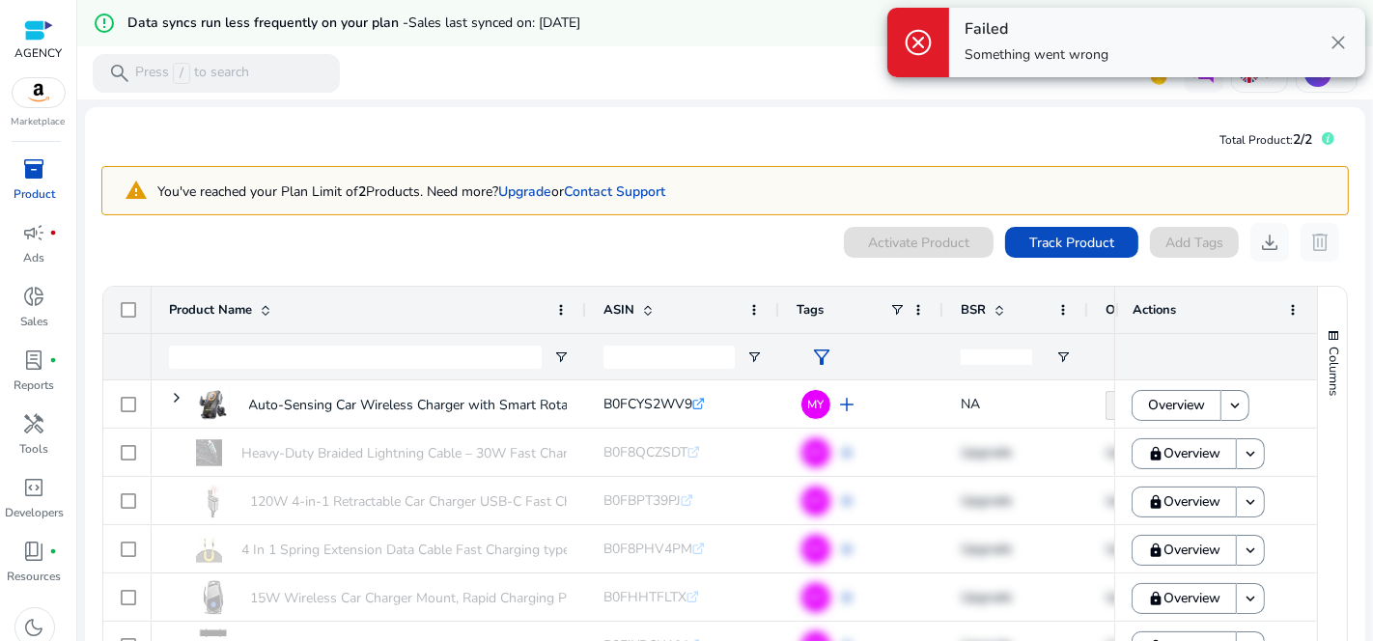
click at [1337, 50] on span "close" at bounding box center [1337, 42] width 23 height 23
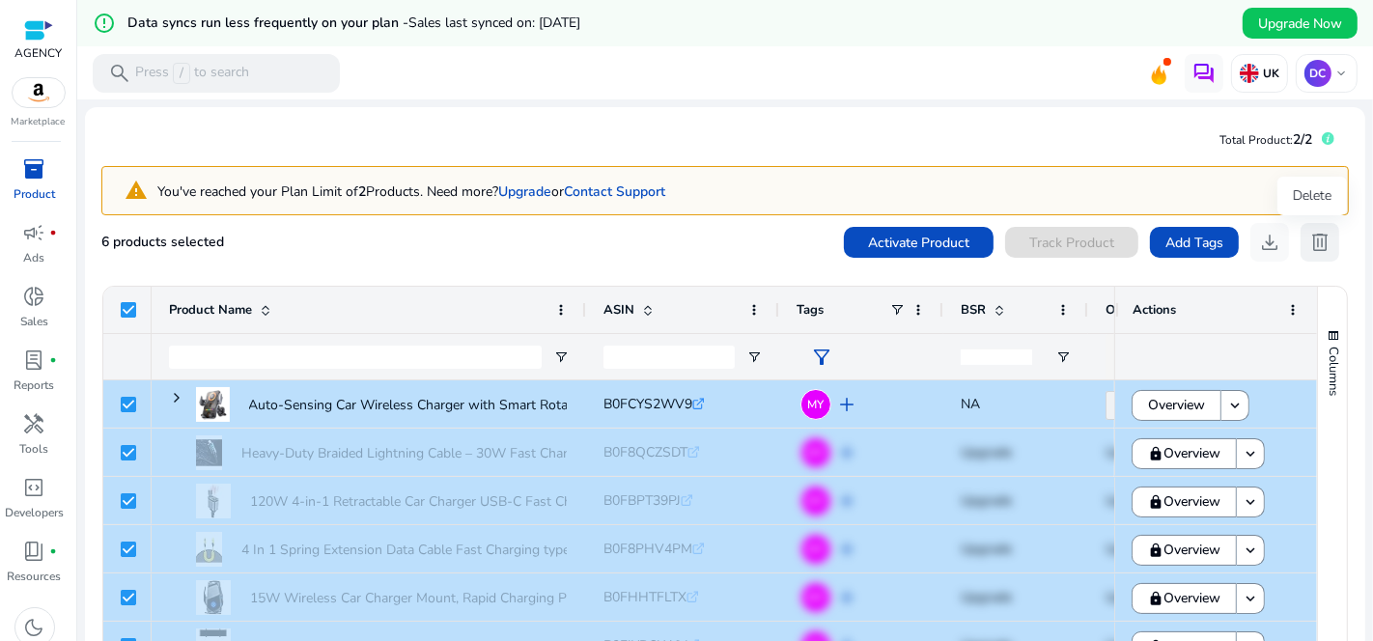
click at [1321, 246] on span "delete" at bounding box center [1319, 242] width 23 height 23
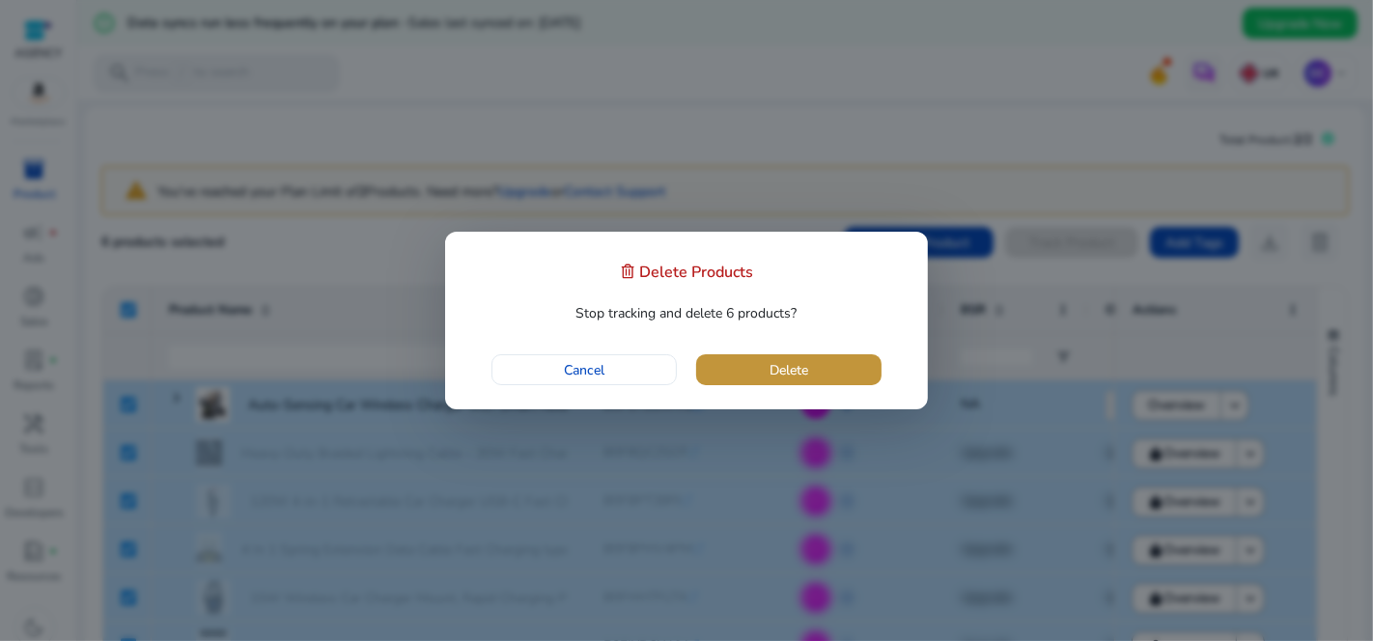
click at [821, 368] on span "button" at bounding box center [788, 370] width 185 height 46
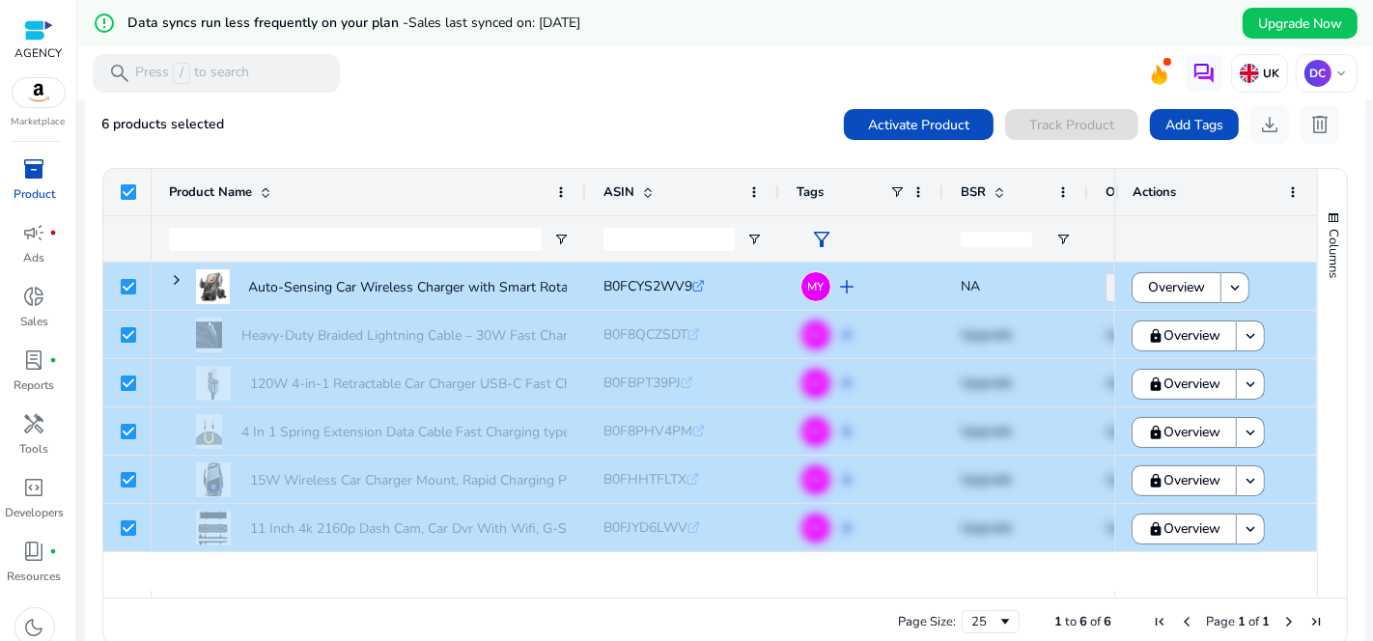
scroll to position [146, 0]
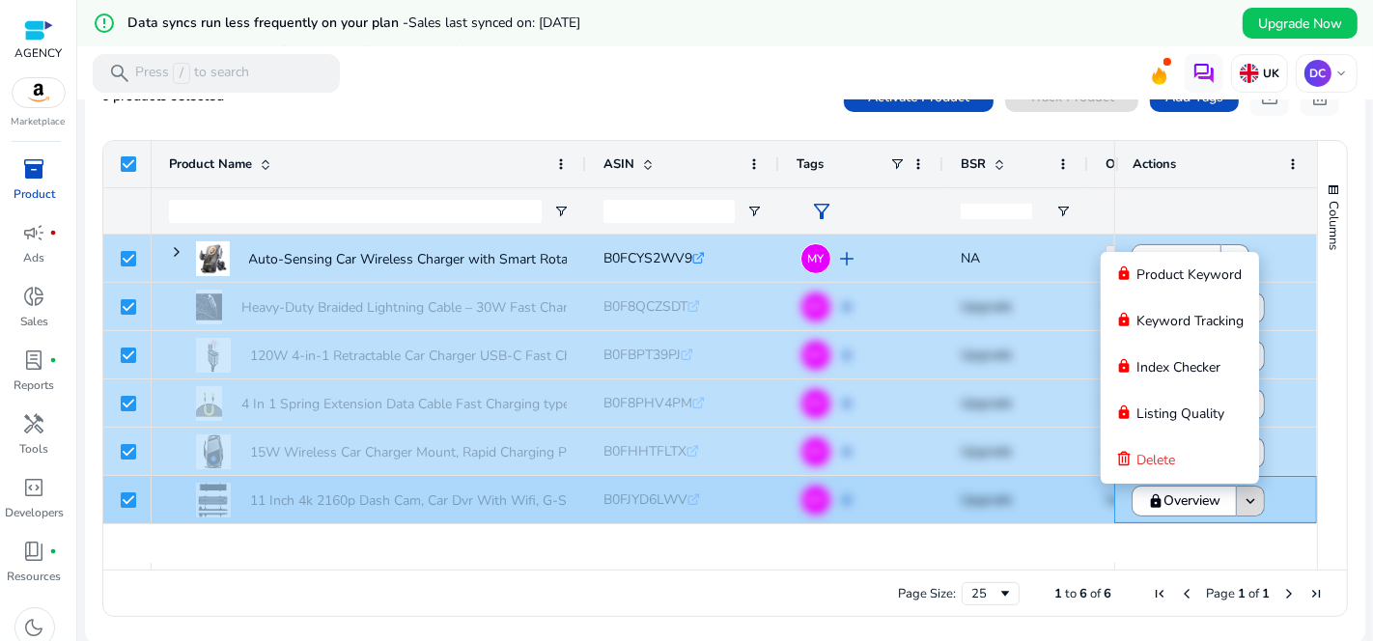
click at [1241, 493] on mat-icon "keyboard_arrow_down" at bounding box center [1249, 500] width 17 height 17
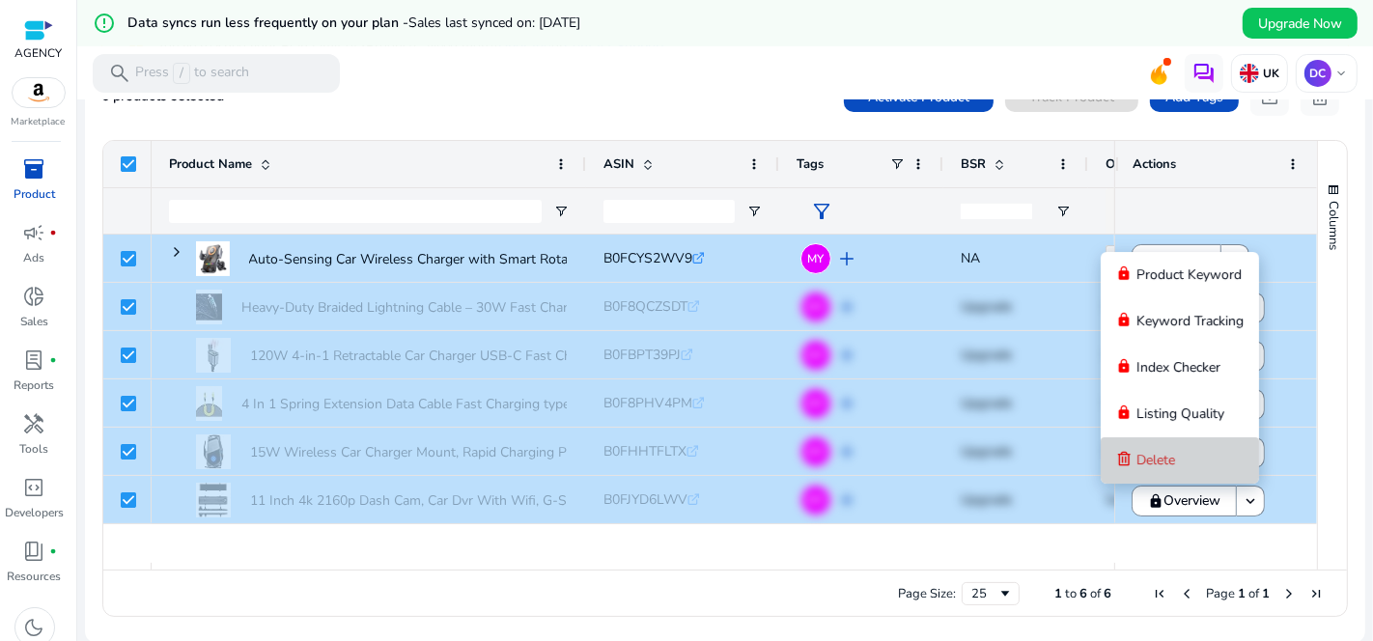
click at [1176, 477] on button "Delete" at bounding box center [1179, 460] width 158 height 46
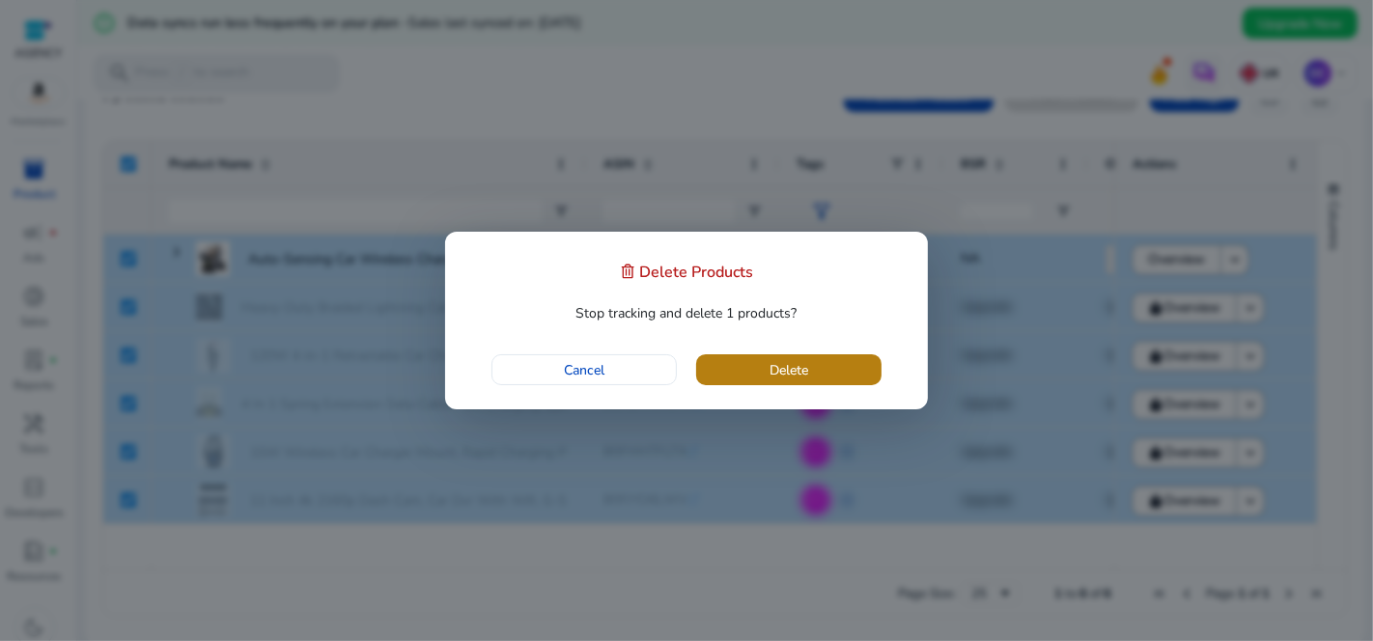
click at [797, 365] on span "Delete" at bounding box center [788, 370] width 39 height 20
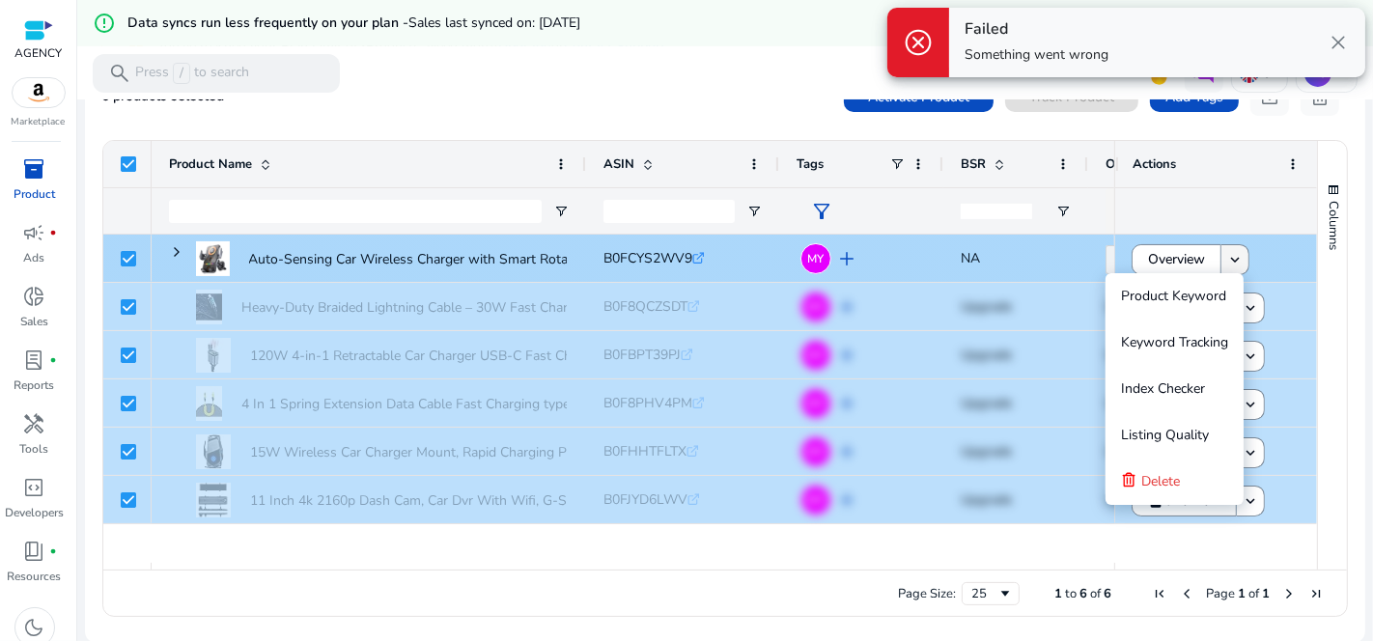
click at [1230, 257] on mat-icon "keyboard_arrow_down" at bounding box center [1234, 259] width 17 height 17
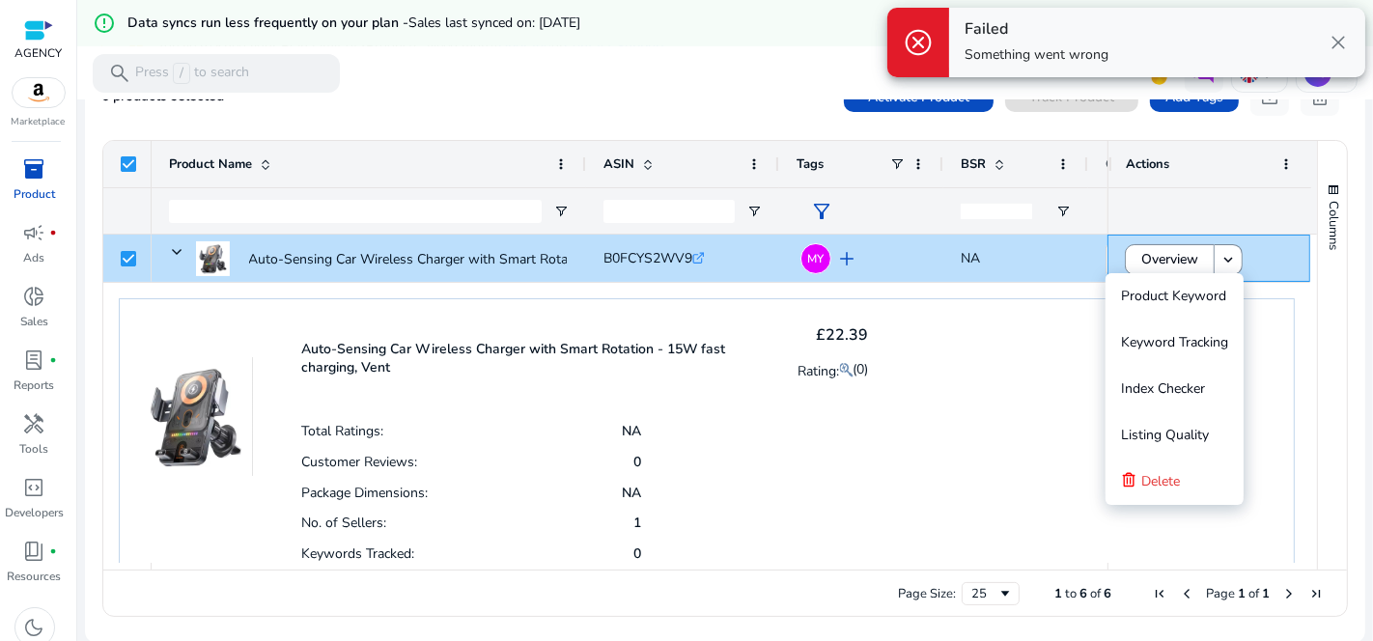
click at [571, 86] on mat-toolbar "search Press / to search UK DC keyboard_arrow_down" at bounding box center [724, 72] width 1295 height 53
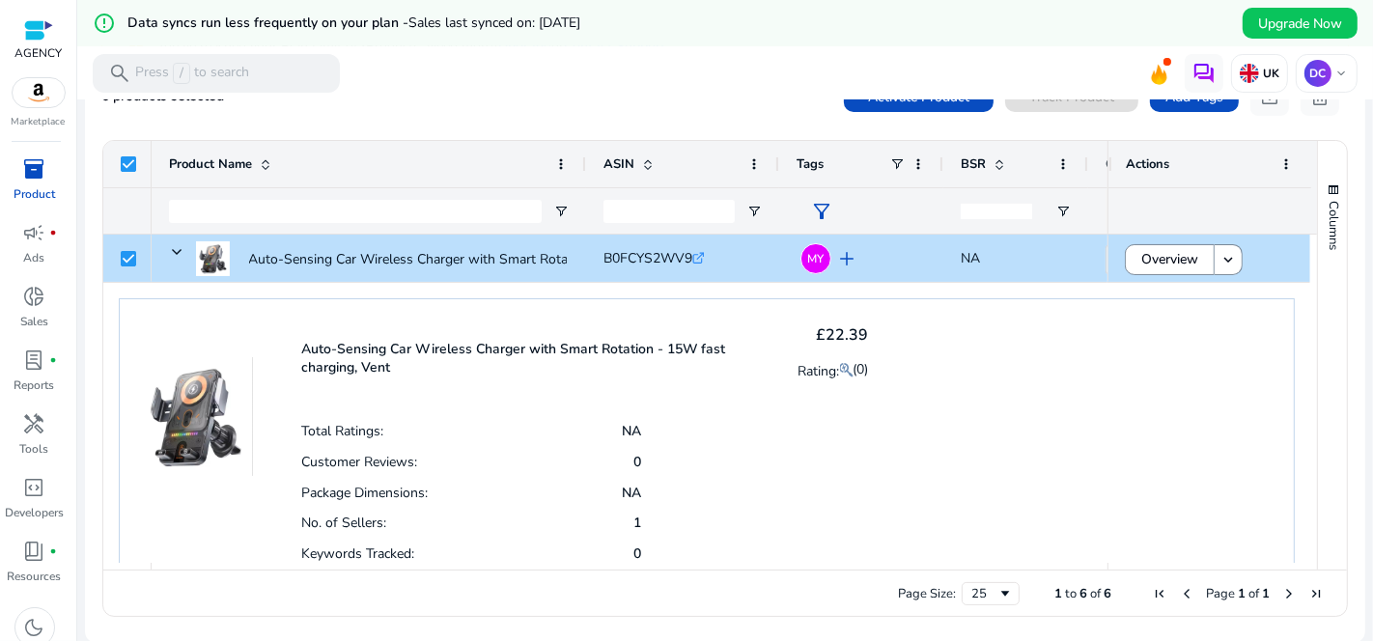
scroll to position [107, 0]
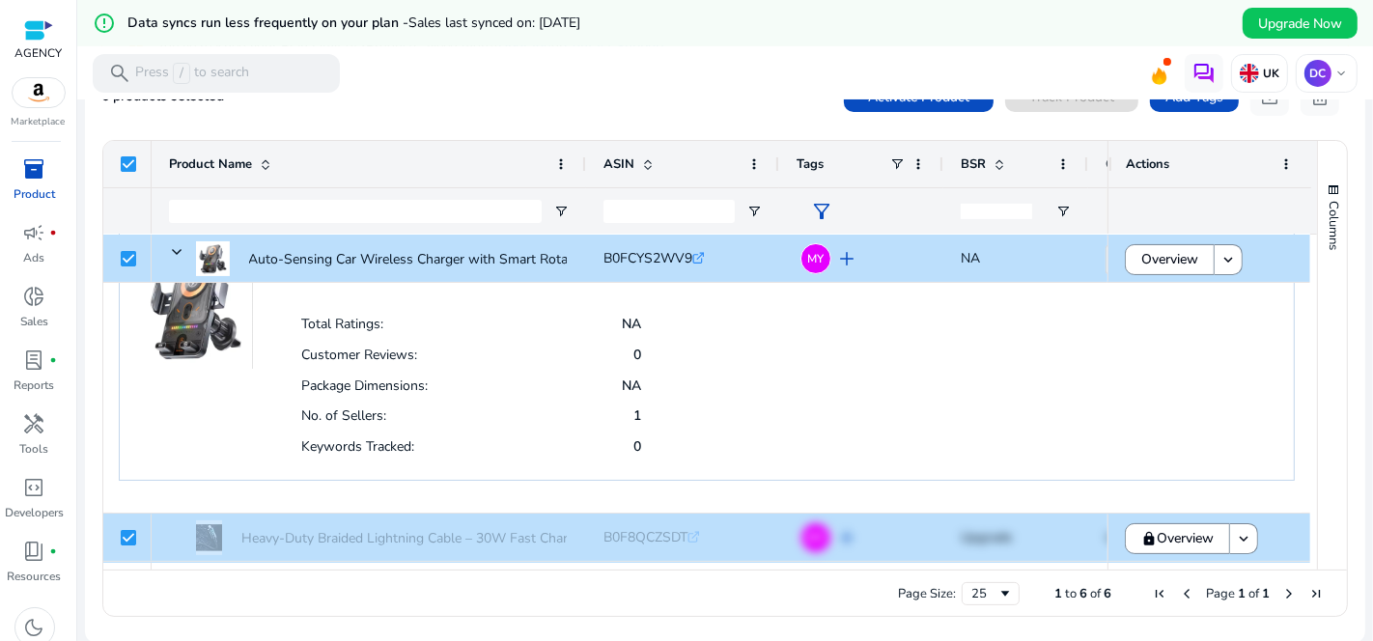
click at [554, 397] on div "Package Dimensions: NA" at bounding box center [471, 385] width 341 height 31
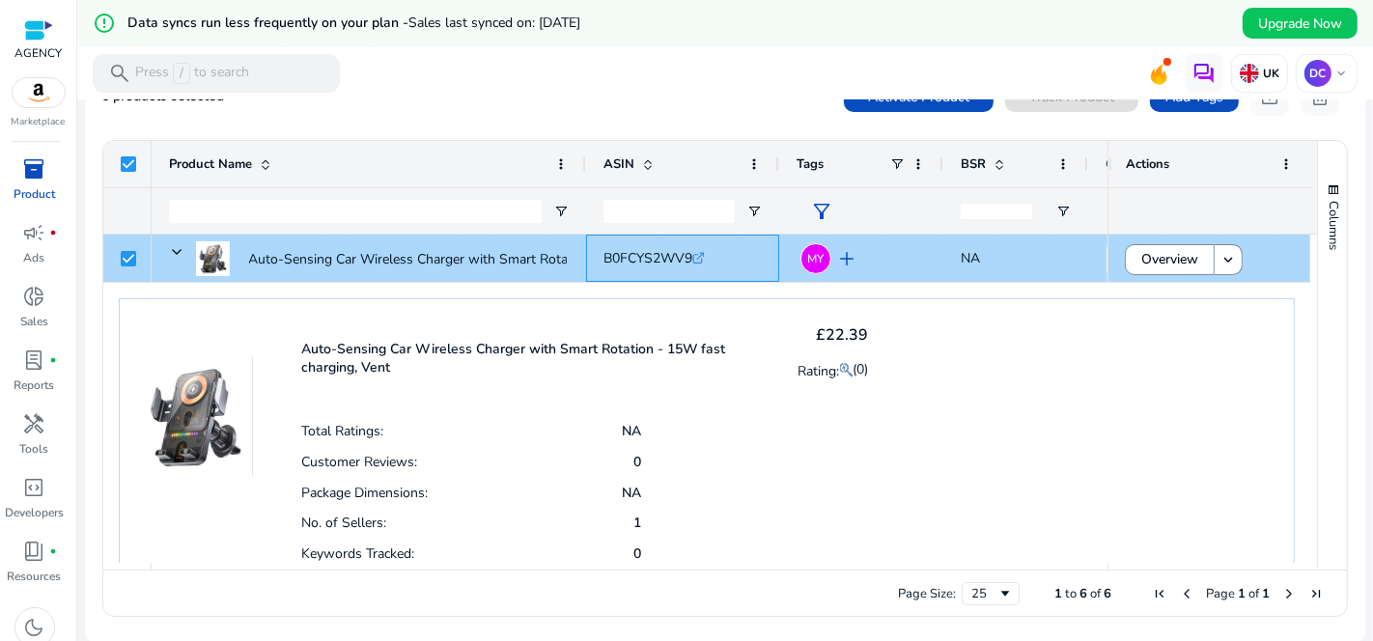
click at [603, 261] on span "B0FCYS2WV9" at bounding box center [647, 258] width 89 height 18
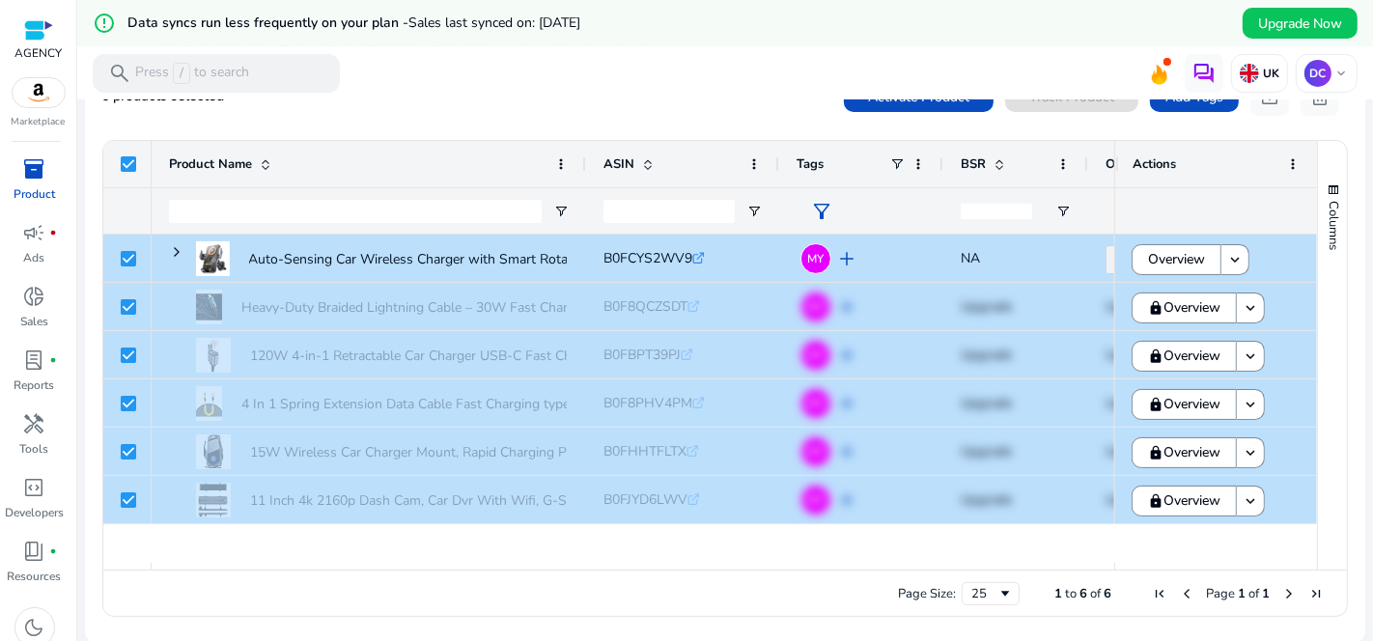
click at [514, 100] on div at bounding box center [724, 101] width 1295 height 4
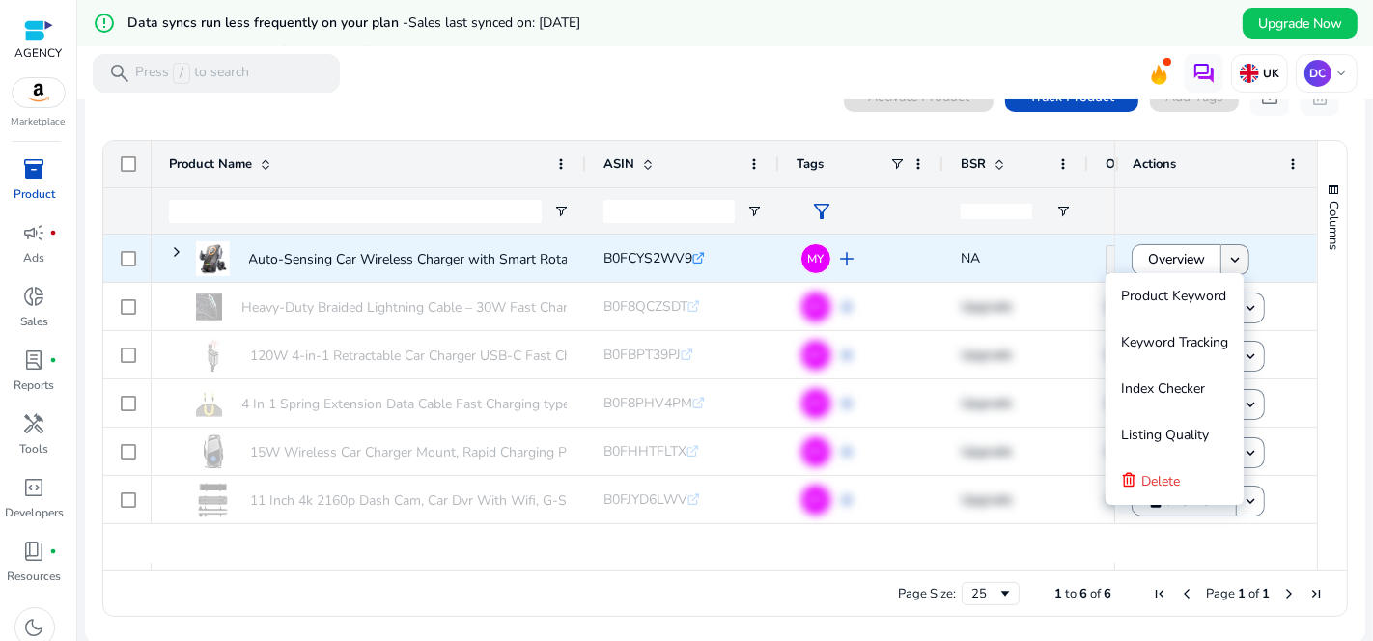
click at [1227, 259] on mat-icon "keyboard_arrow_down" at bounding box center [1234, 259] width 17 height 17
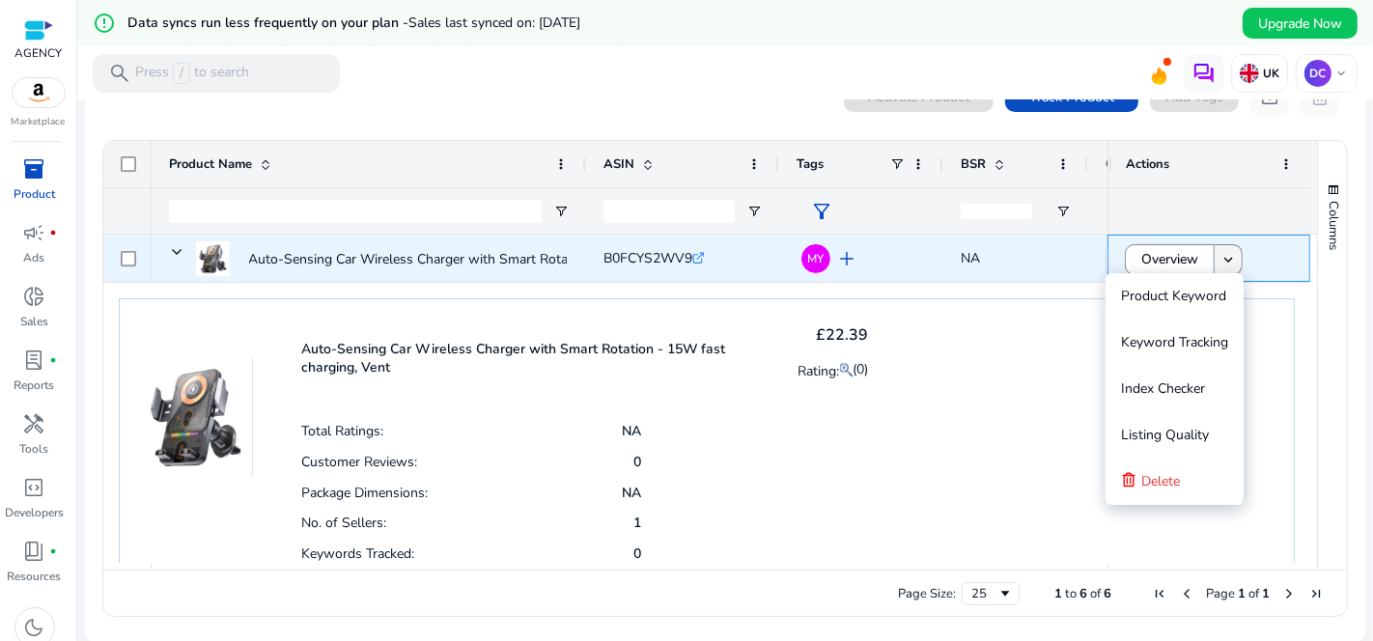
click at [1227, 259] on mat-icon "keyboard_arrow_down" at bounding box center [1227, 259] width 17 height 17
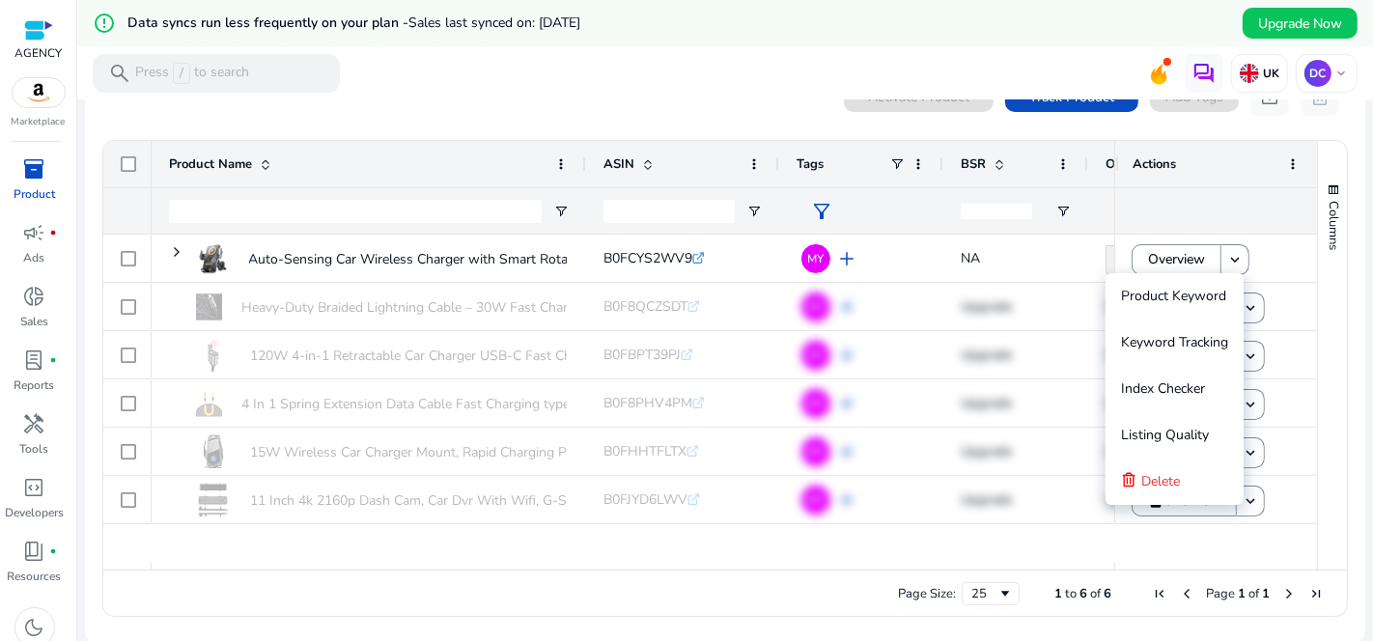
click at [602, 97] on mat-toolbar "search Press / to search UK DC keyboard_arrow_down" at bounding box center [724, 72] width 1295 height 53
click at [667, 65] on mat-toolbar "search Press / to search UK DC keyboard_arrow_down" at bounding box center [724, 72] width 1295 height 53
click at [552, 114] on div "0 products selected Activate Product Track Product Add Tags download delete" at bounding box center [724, 96] width 1247 height 39
click at [1163, 478] on span "Delete" at bounding box center [1160, 481] width 39 height 18
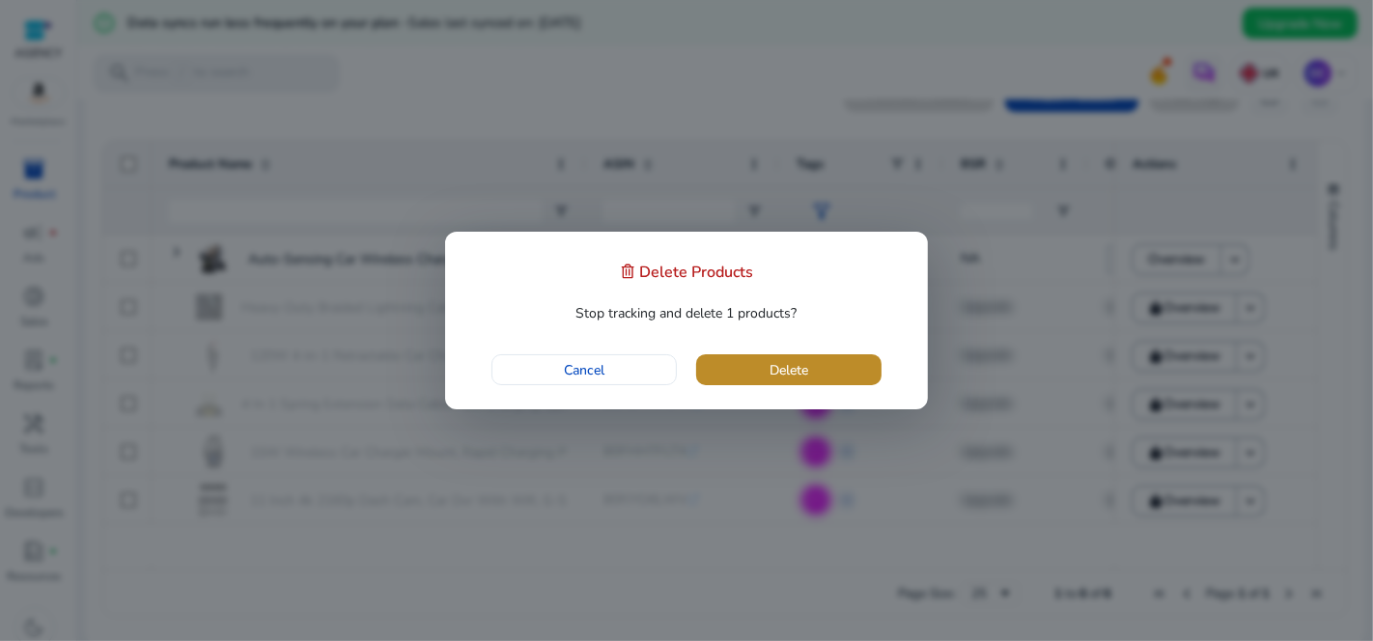
click at [839, 368] on span "button" at bounding box center [788, 370] width 185 height 46
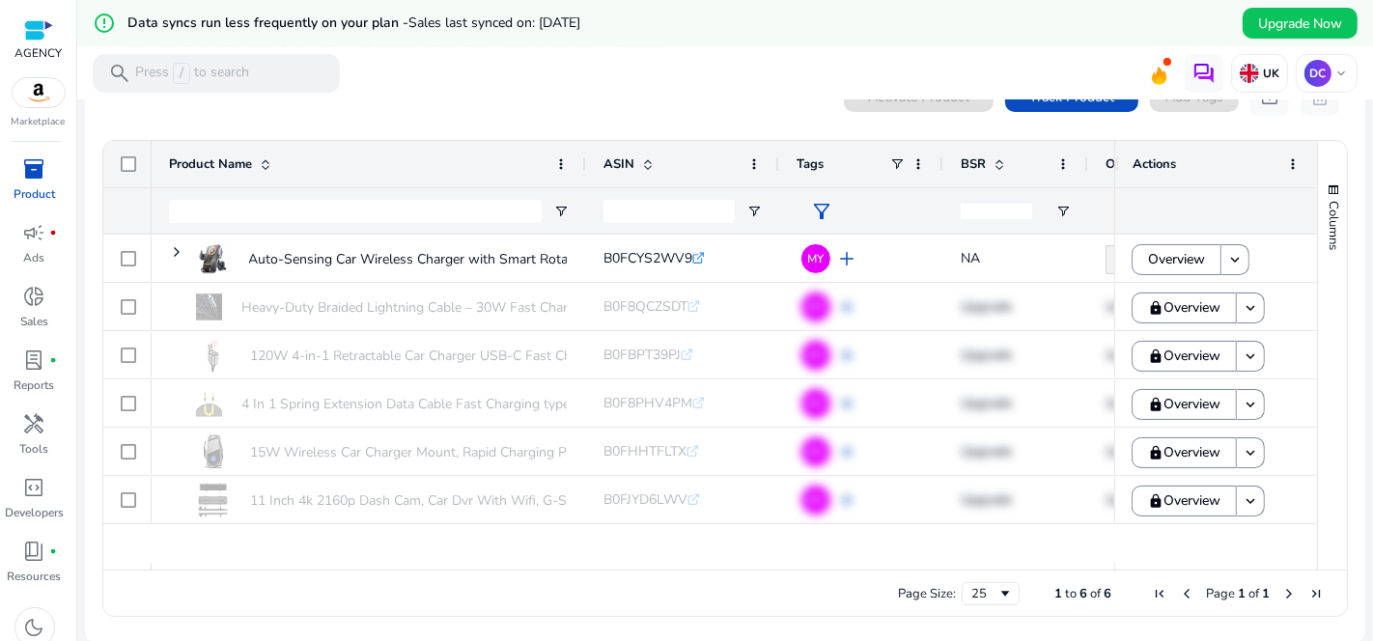
click at [601, 111] on div "0 products selected Activate Product Track Product Add Tags download delete" at bounding box center [724, 96] width 1247 height 39
click at [563, 103] on div "0 products selected Activate Product Track Product Add Tags download delete" at bounding box center [724, 96] width 1247 height 39
click at [1285, 172] on div "Actions" at bounding box center [1216, 164] width 168 height 46
click at [1285, 165] on span at bounding box center [1292, 163] width 15 height 15
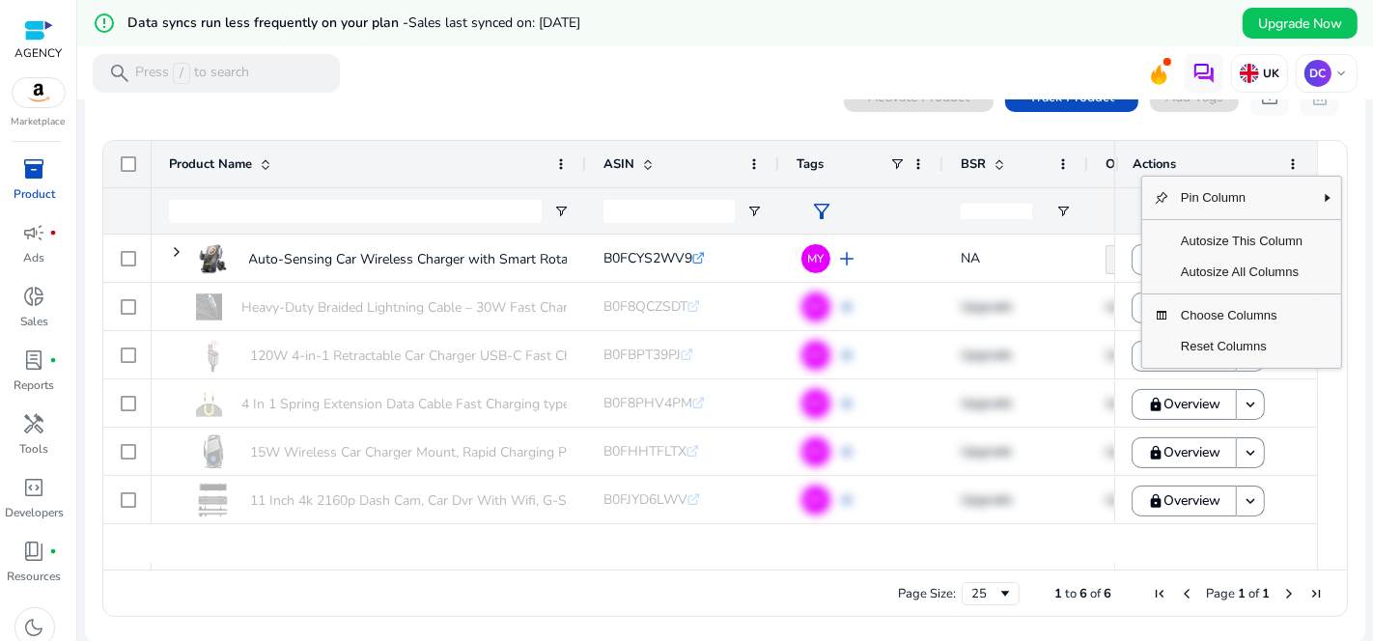
click at [686, 78] on mat-toolbar "search Press / to search UK DC keyboard_arrow_down" at bounding box center [724, 72] width 1295 height 53
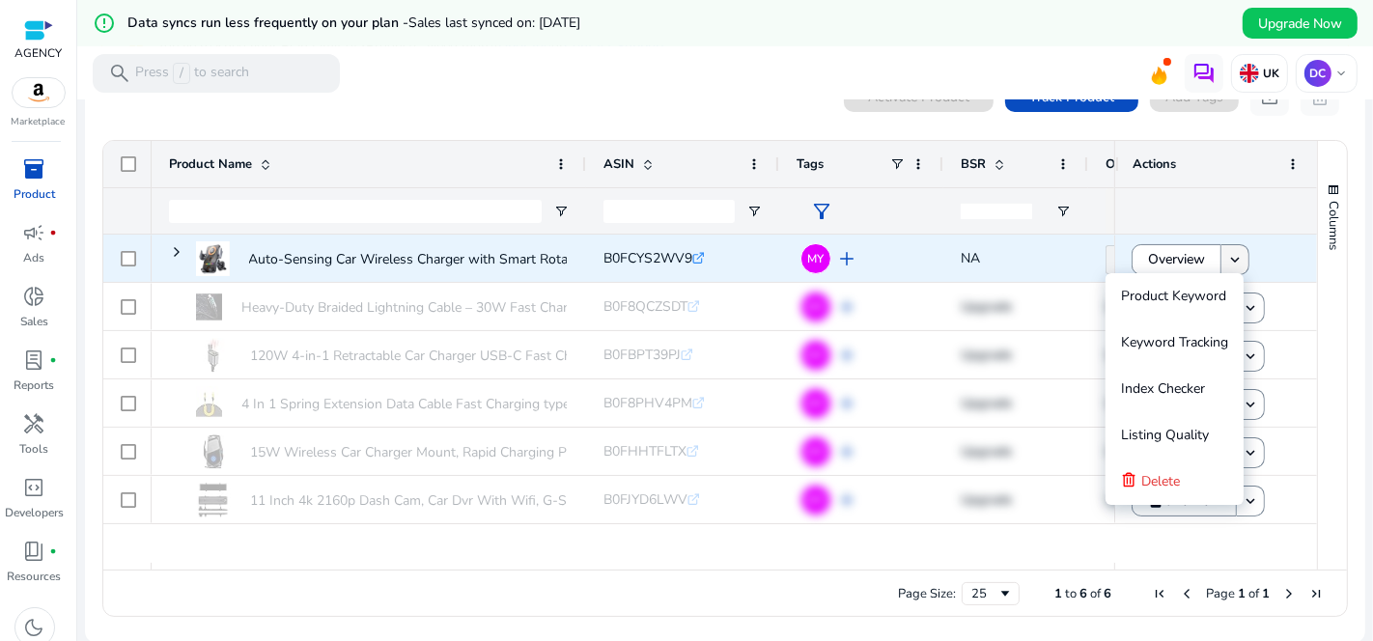
click at [1236, 252] on mat-icon "keyboard_arrow_down" at bounding box center [1234, 259] width 17 height 17
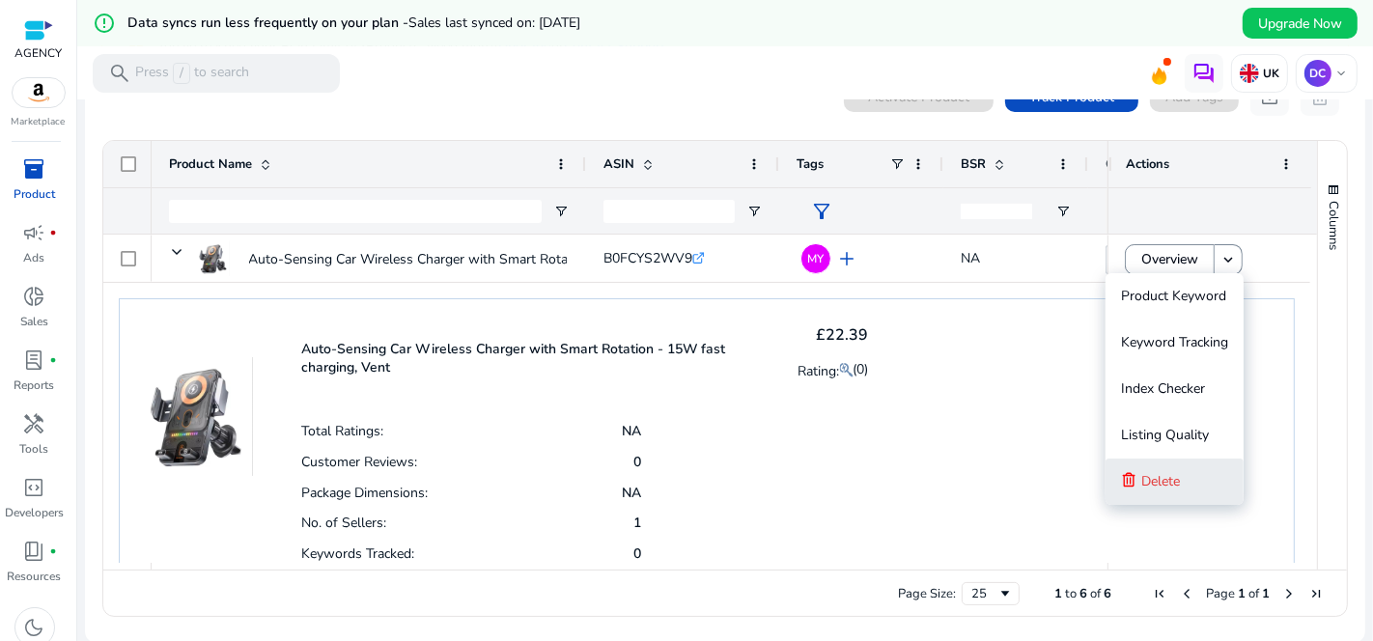
click at [1176, 478] on span "Delete" at bounding box center [1160, 481] width 39 height 18
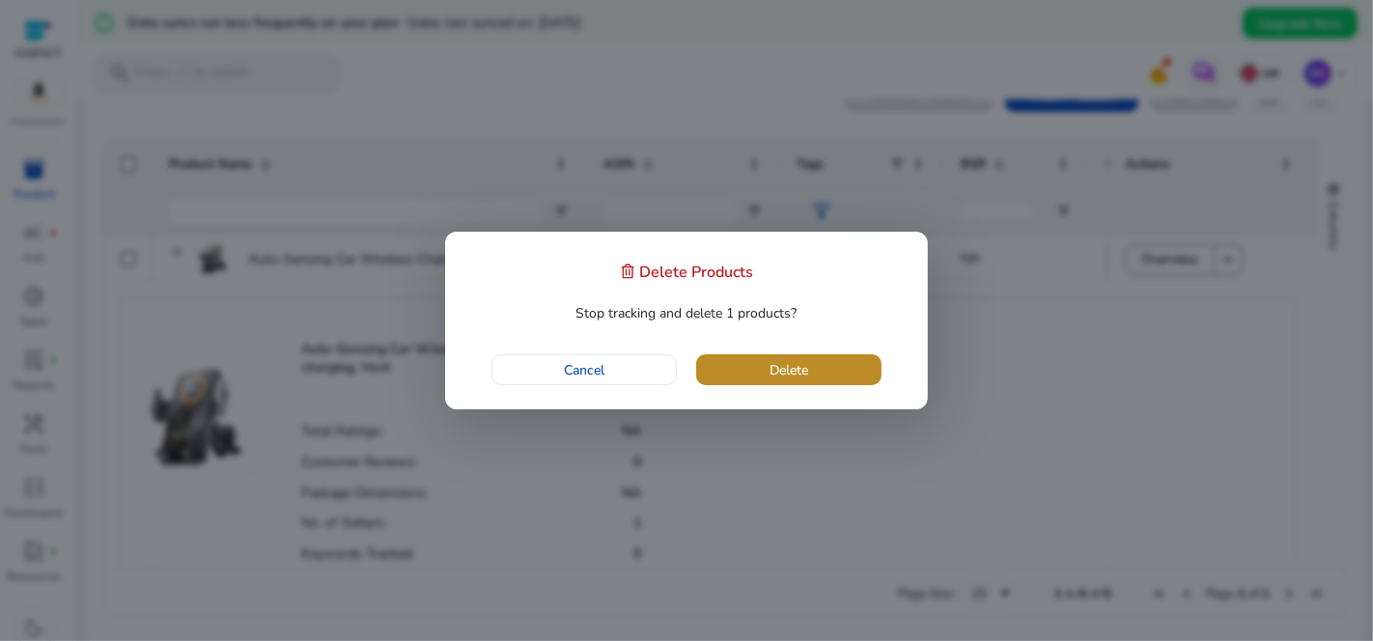
click at [787, 374] on span "Delete" at bounding box center [788, 370] width 39 height 20
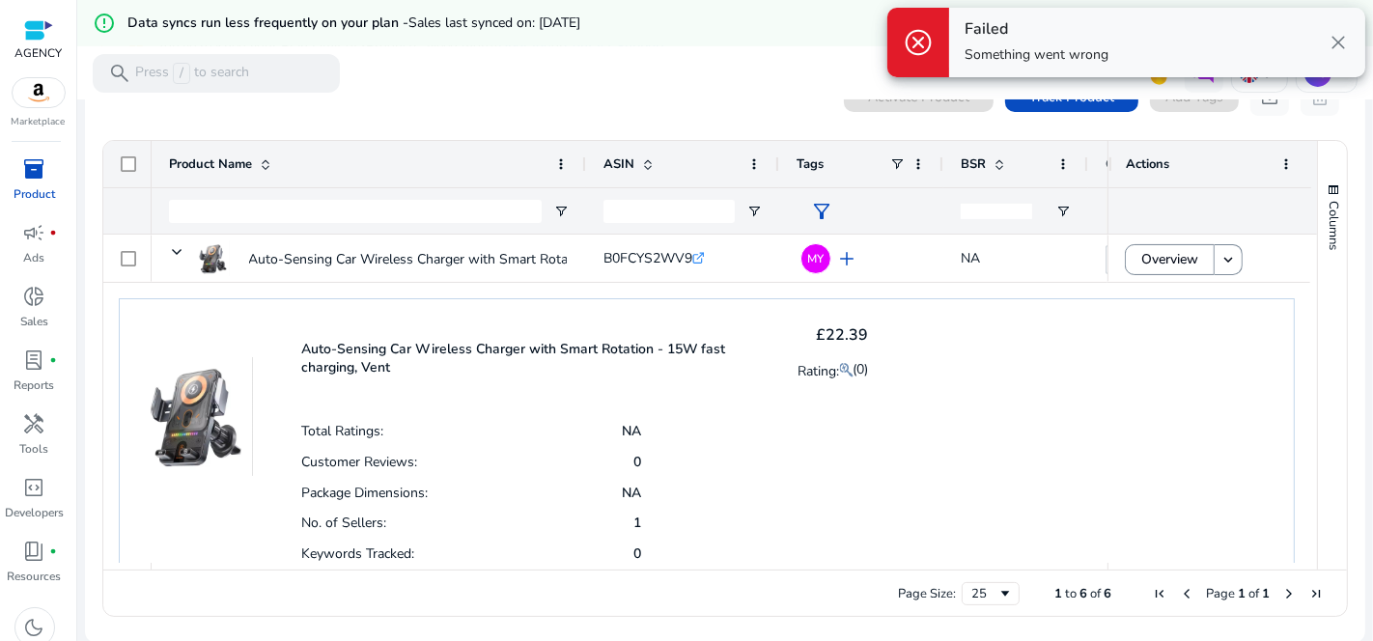
click at [1334, 50] on span "close" at bounding box center [1337, 42] width 23 height 23
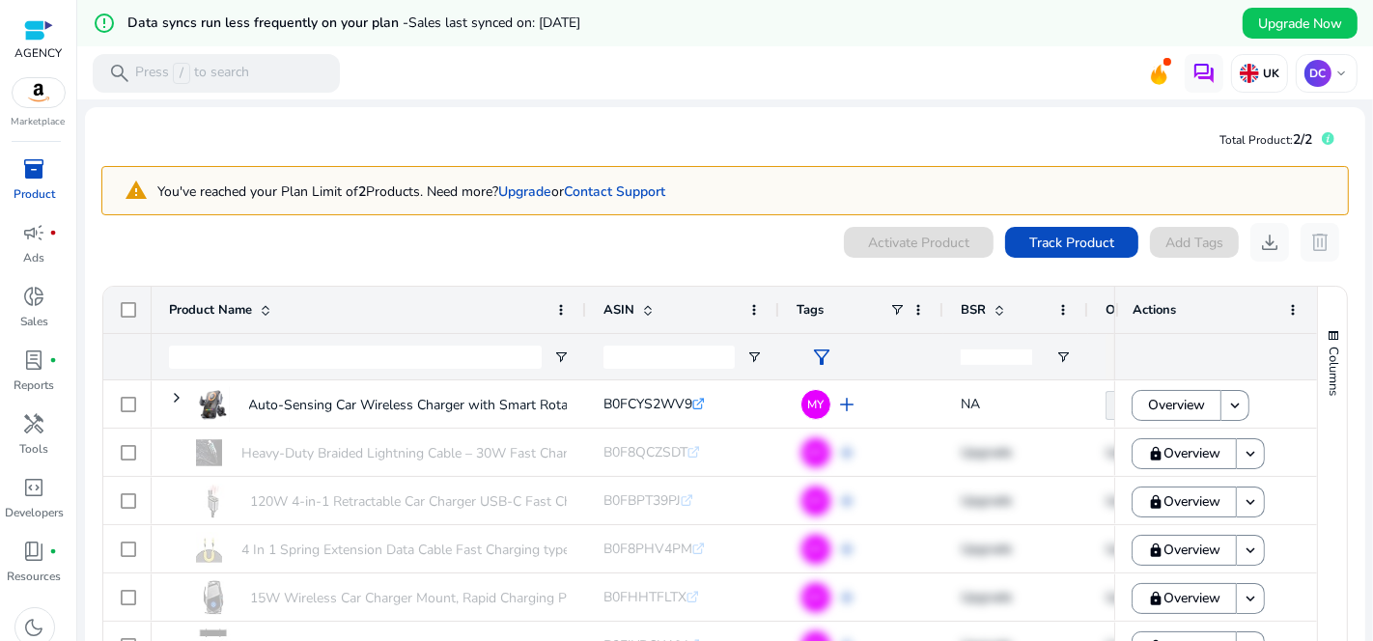
click at [545, 90] on mat-toolbar "search Press / to search UK DC keyboard_arrow_down" at bounding box center [724, 72] width 1295 height 53
click at [609, 75] on mat-toolbar "search Press / to search UK DC keyboard_arrow_down" at bounding box center [724, 72] width 1295 height 53
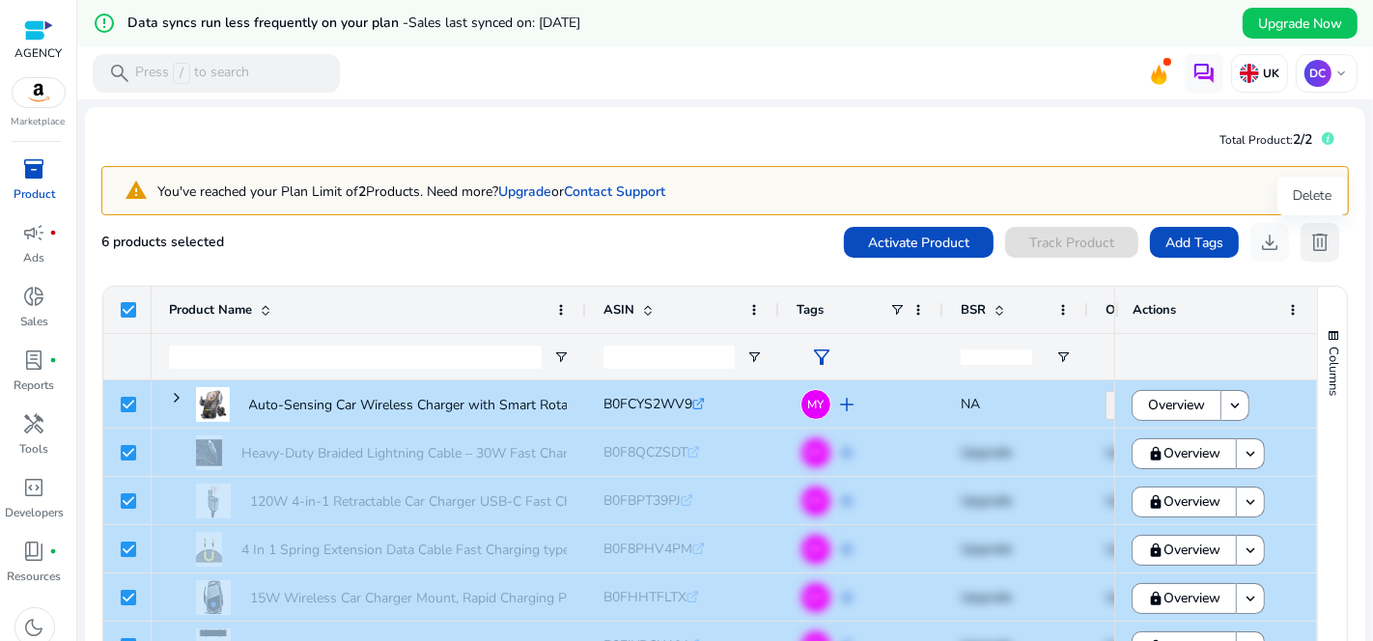
click at [1321, 249] on span "delete" at bounding box center [1319, 242] width 23 height 23
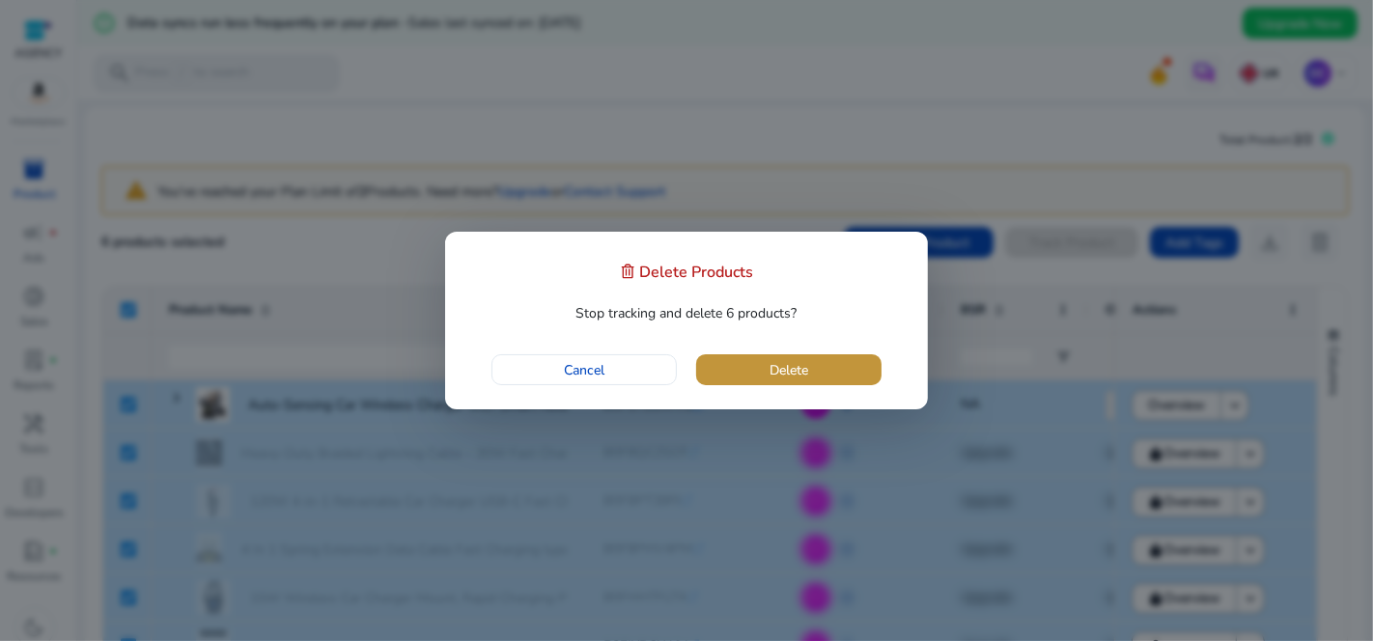
click at [853, 376] on span "button" at bounding box center [788, 370] width 185 height 46
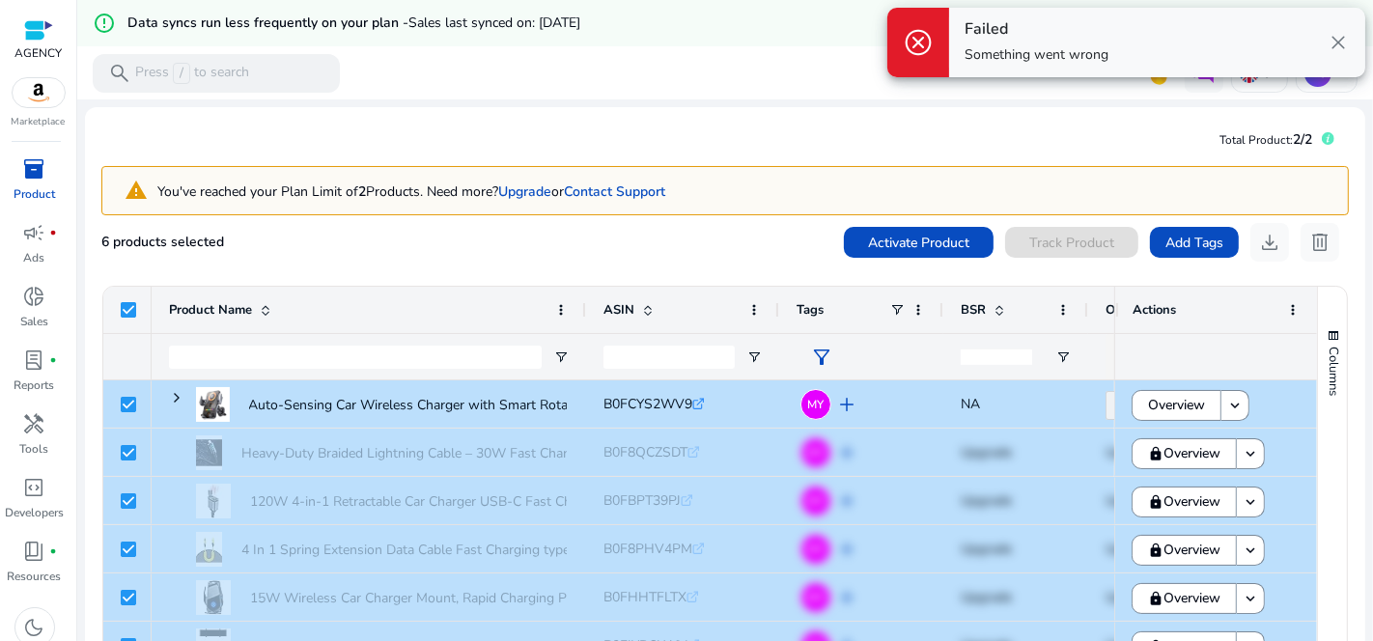
click at [1332, 45] on span "close" at bounding box center [1337, 42] width 23 height 23
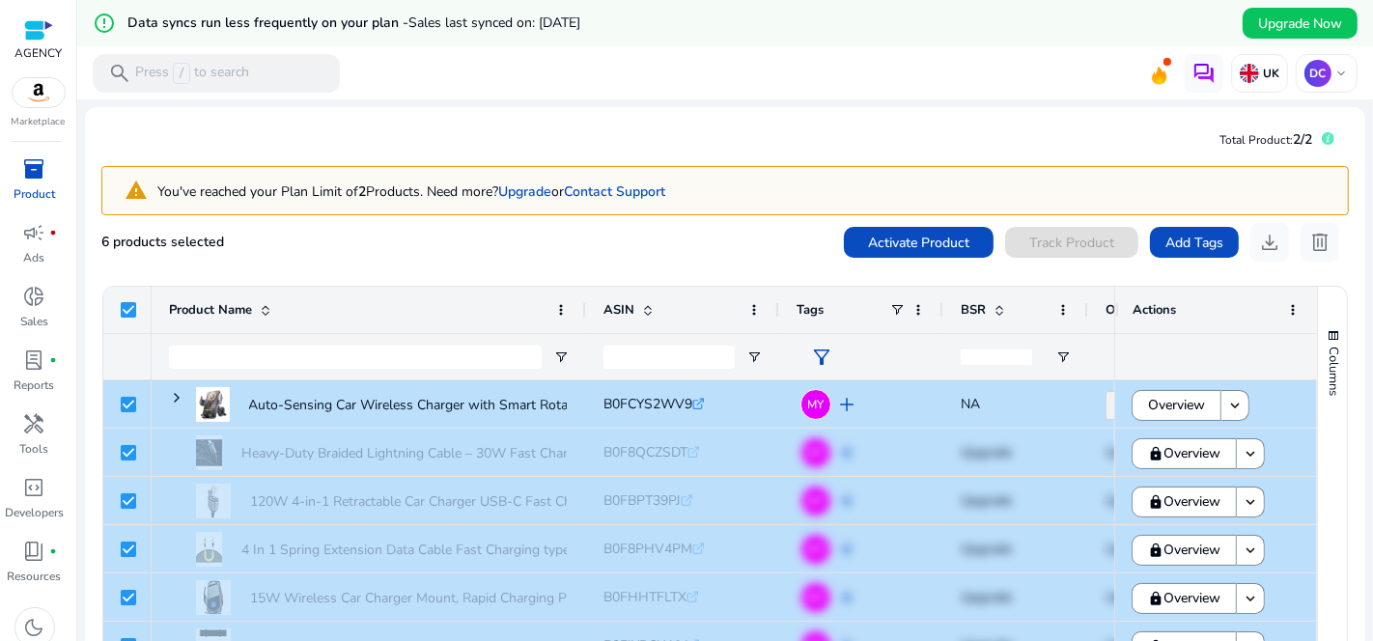
click at [717, 62] on mat-toolbar "search Press / to search UK DC keyboard_arrow_down" at bounding box center [724, 72] width 1295 height 53
click at [690, 241] on div "6 products selected Activate Product Track Product Add Tags download delete" at bounding box center [724, 242] width 1247 height 39
click at [572, 248] on div "6 products selected Activate Product Track Product Add Tags download delete" at bounding box center [724, 242] width 1247 height 39
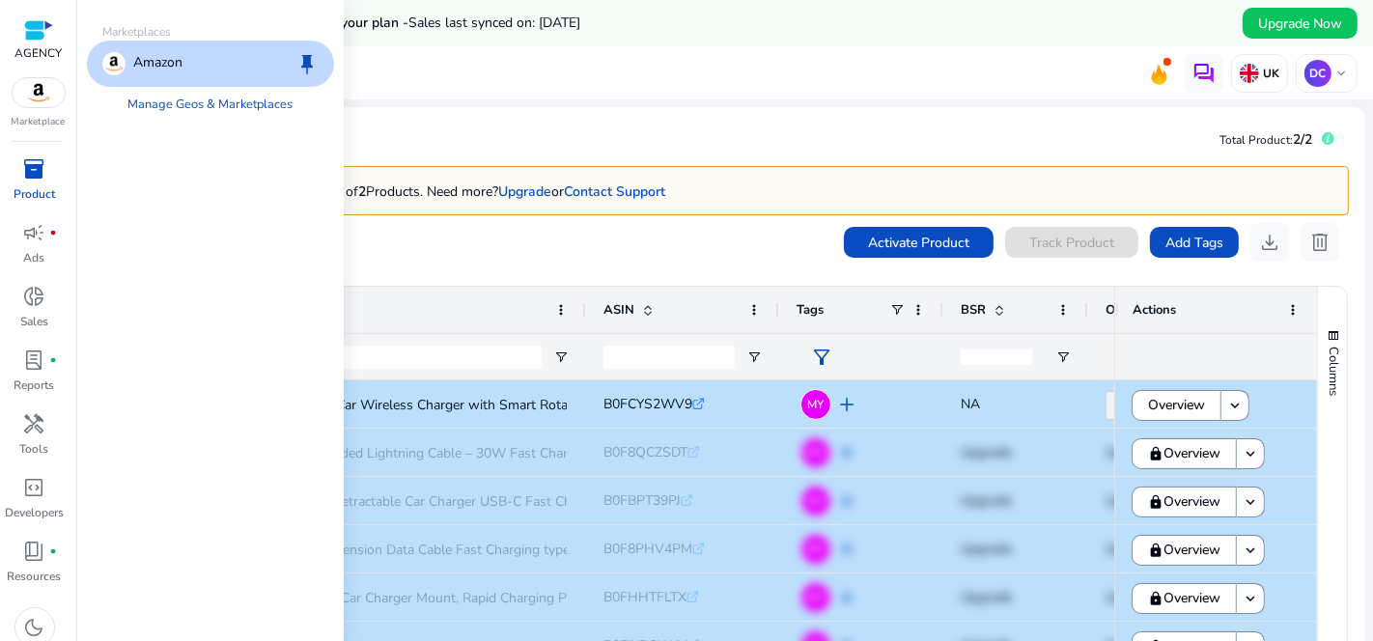
click at [195, 68] on div "Amazon keep" at bounding box center [210, 64] width 247 height 46
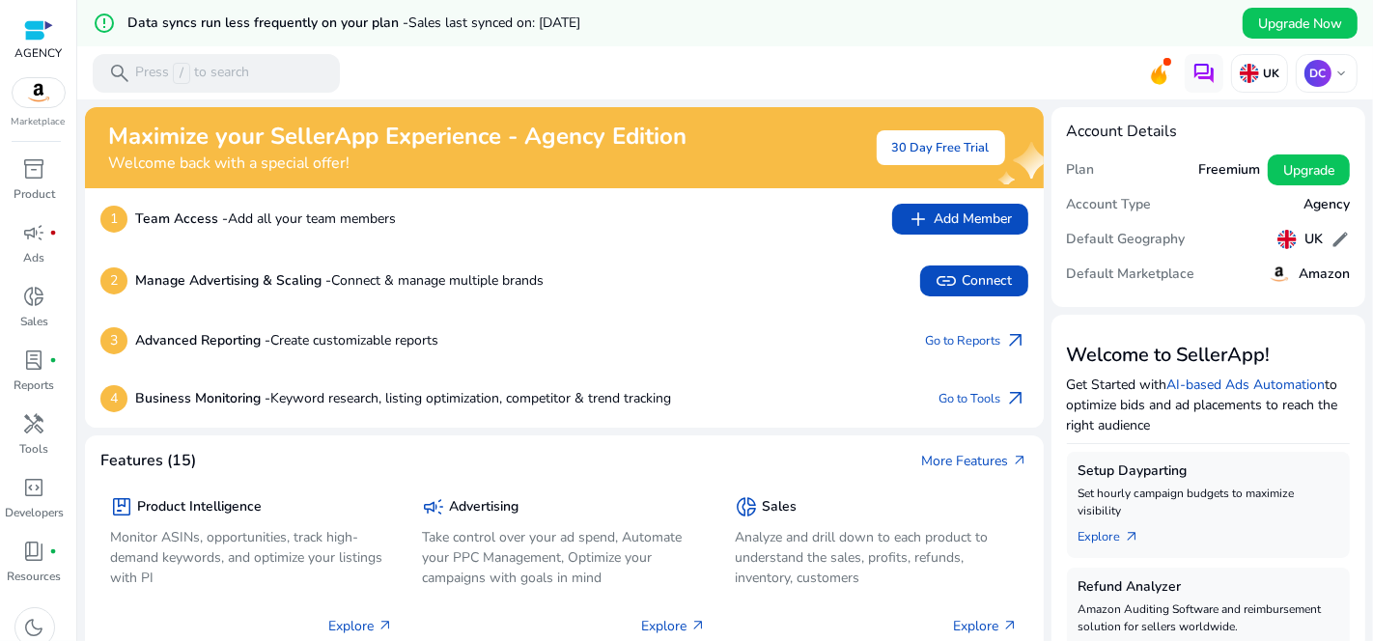
click at [963, 84] on mat-toolbar "search Press / to search UK DC keyboard_arrow_down" at bounding box center [724, 72] width 1295 height 53
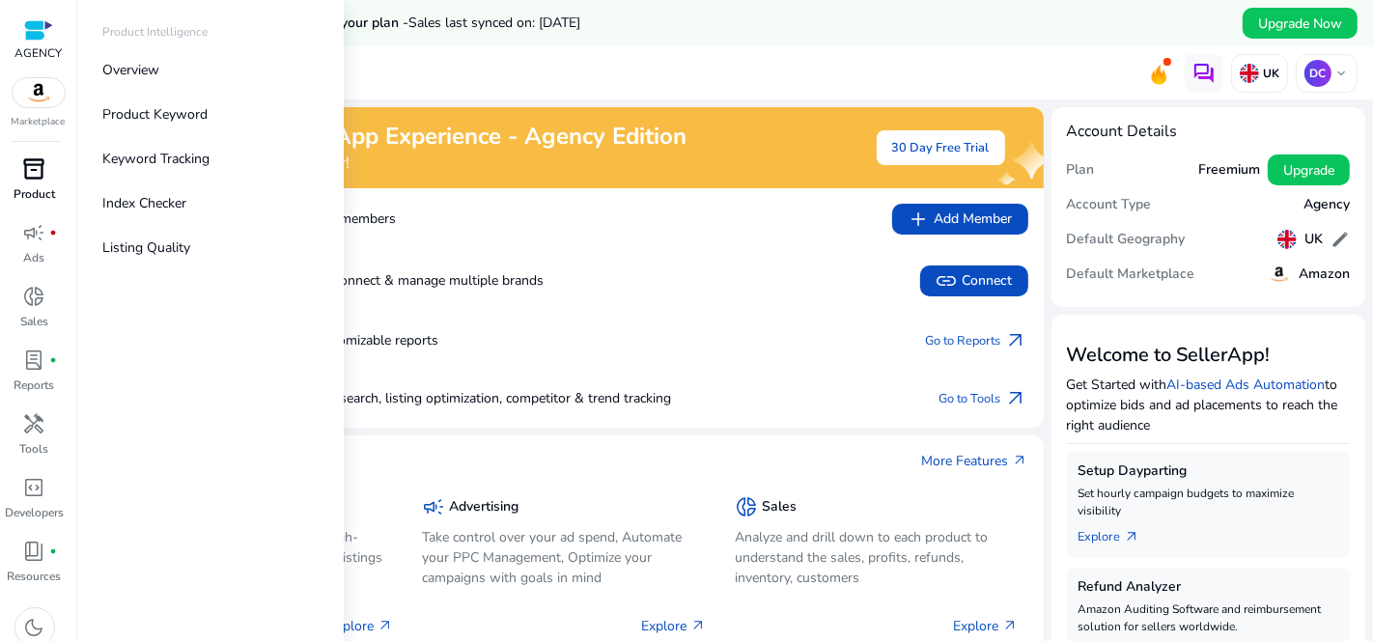
click at [35, 173] on span "inventory_2" at bounding box center [34, 168] width 23 height 23
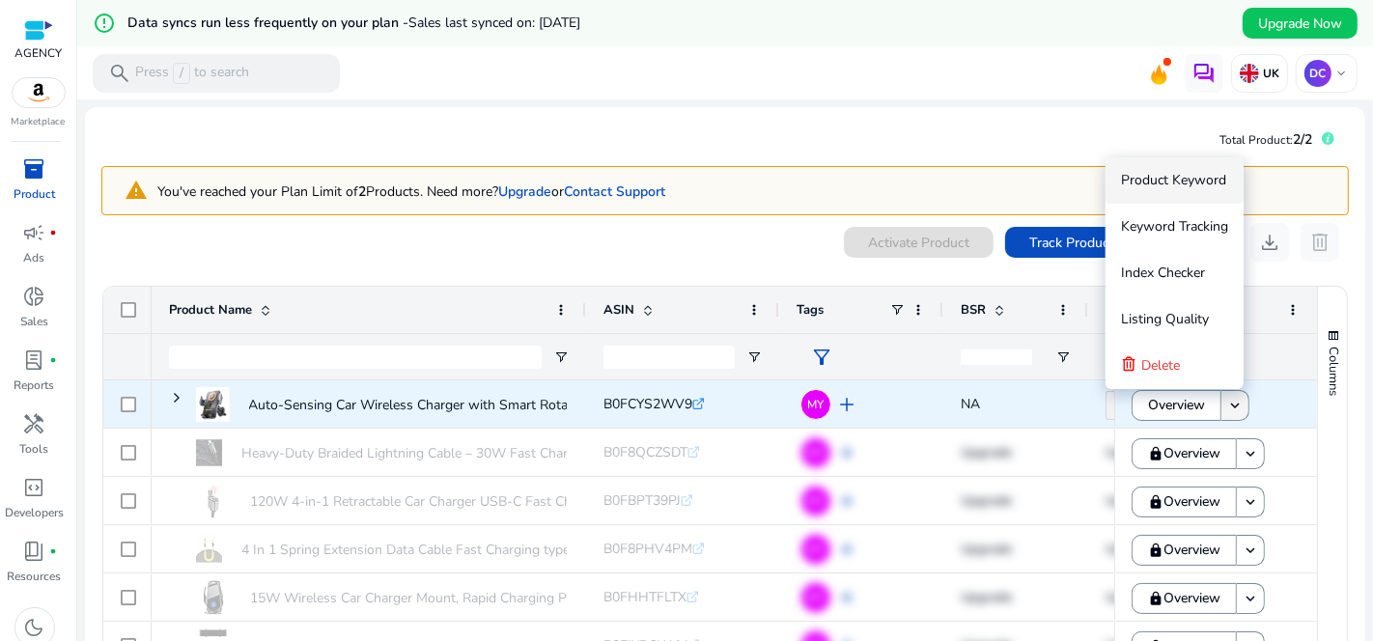
click at [1231, 408] on mat-icon "keyboard_arrow_down" at bounding box center [1234, 405] width 17 height 17
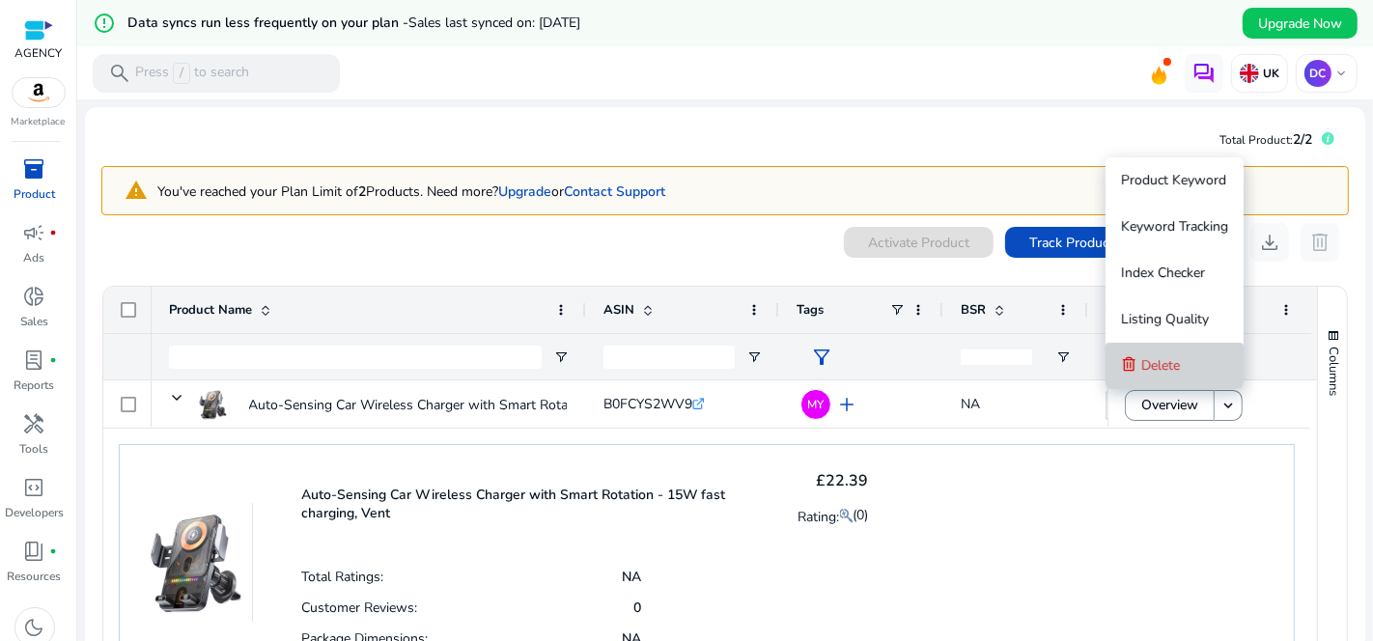
click at [1201, 376] on button "Delete" at bounding box center [1174, 366] width 138 height 46
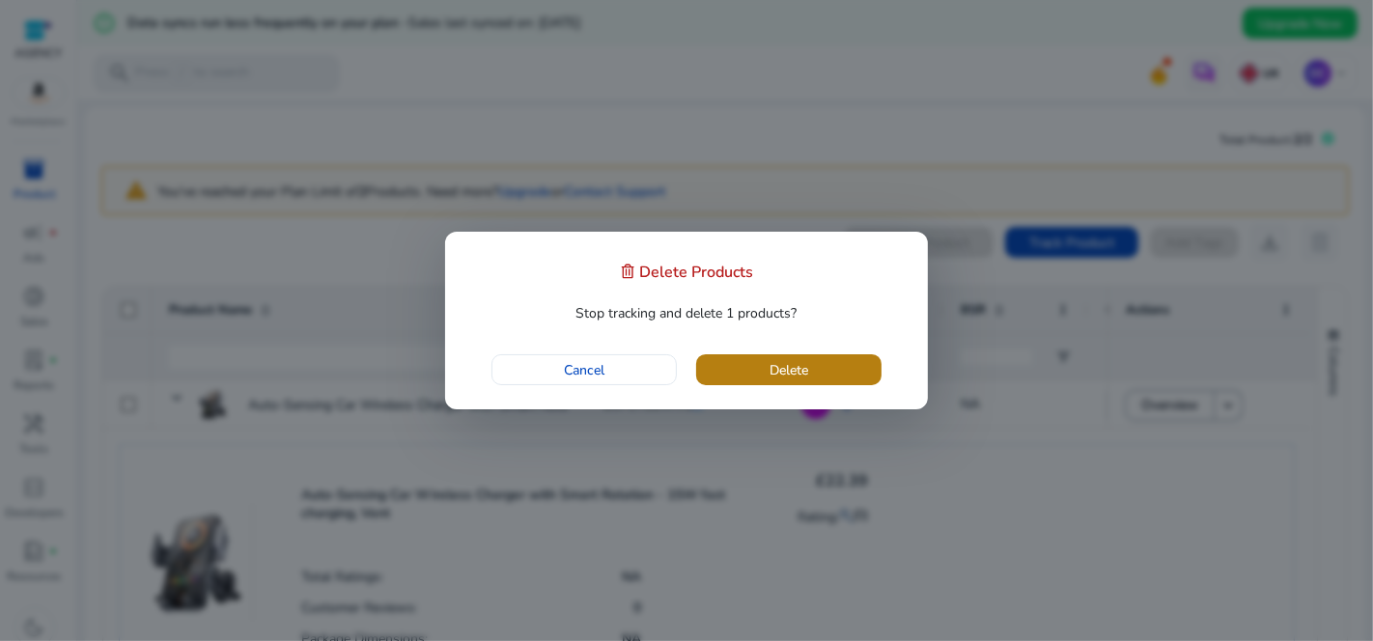
click at [777, 378] on span "Delete" at bounding box center [788, 370] width 39 height 20
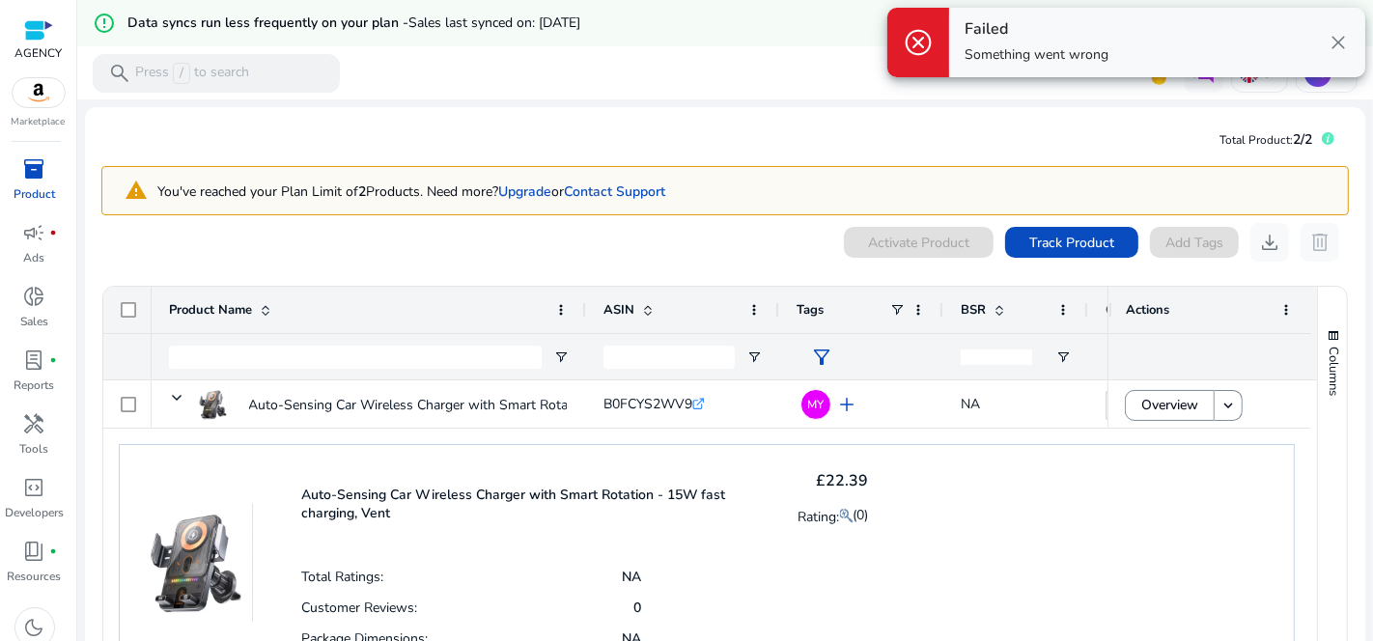
click at [1334, 62] on div "Failed Something went wrong close" at bounding box center [1157, 43] width 416 height 70
click at [1334, 54] on span "close" at bounding box center [1337, 42] width 23 height 23
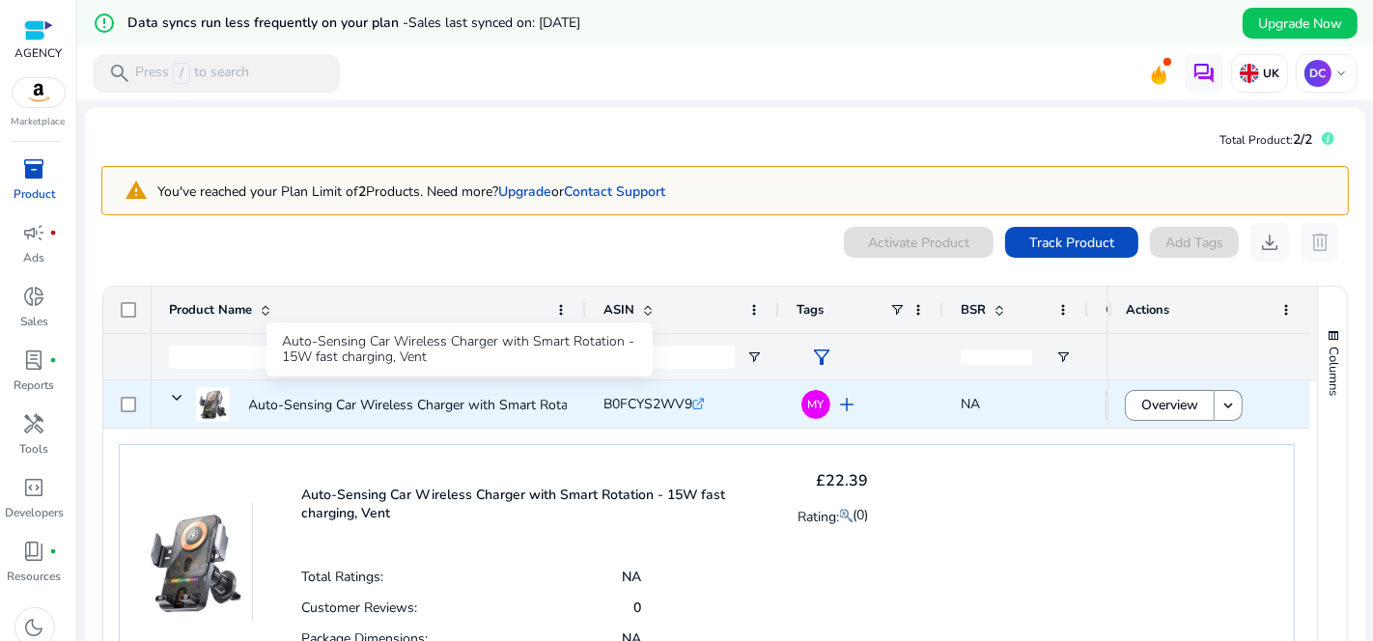
click at [404, 408] on p "Auto-Sensing Car Wireless Charger with Smart Rotation - 15W fast..." at bounding box center [460, 405] width 422 height 40
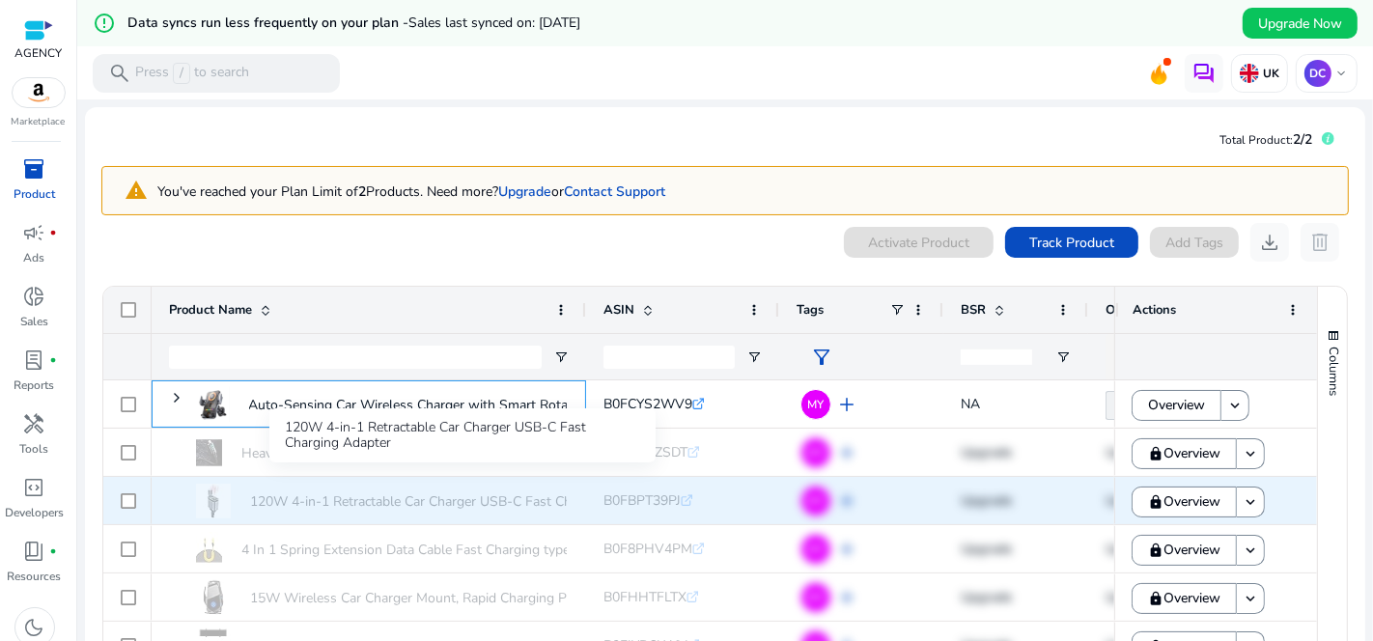
scroll to position [146, 0]
